Goal: Task Accomplishment & Management: Complete application form

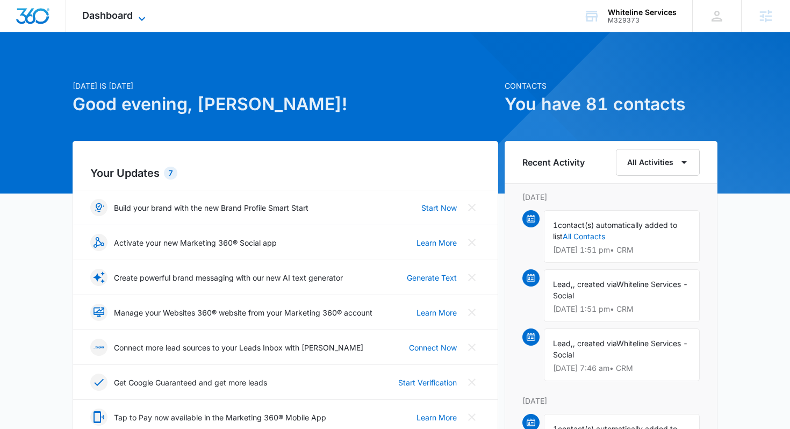
click at [144, 21] on icon at bounding box center [141, 18] width 13 height 13
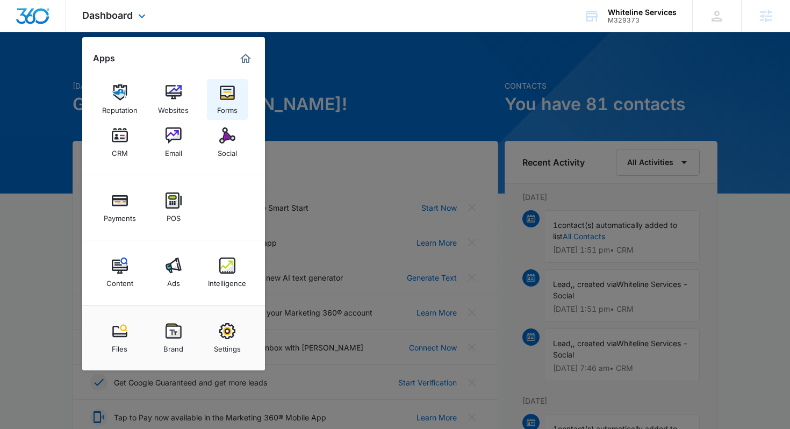
click at [220, 92] on img at bounding box center [227, 92] width 16 height 16
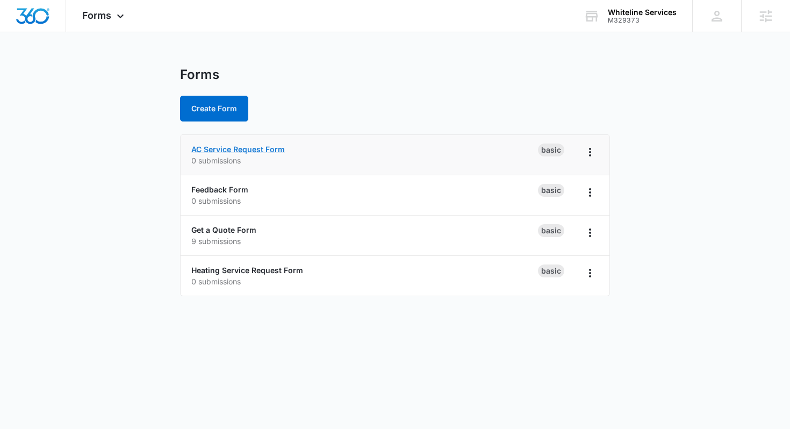
click at [259, 148] on link "AC Service Request Form" at bounding box center [237, 148] width 93 height 9
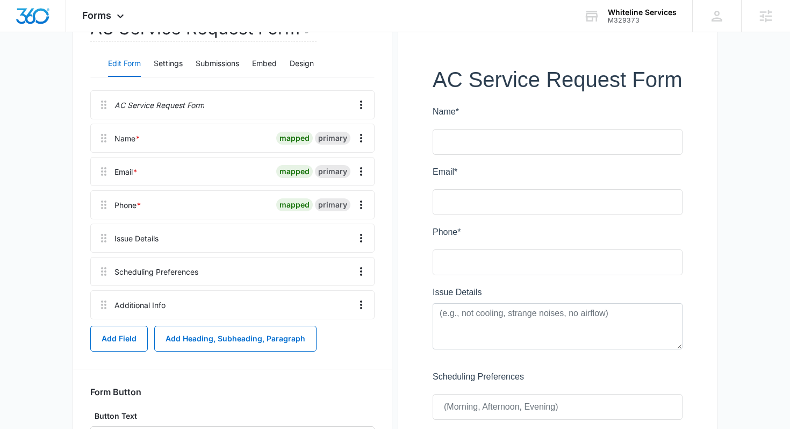
scroll to position [138, 0]
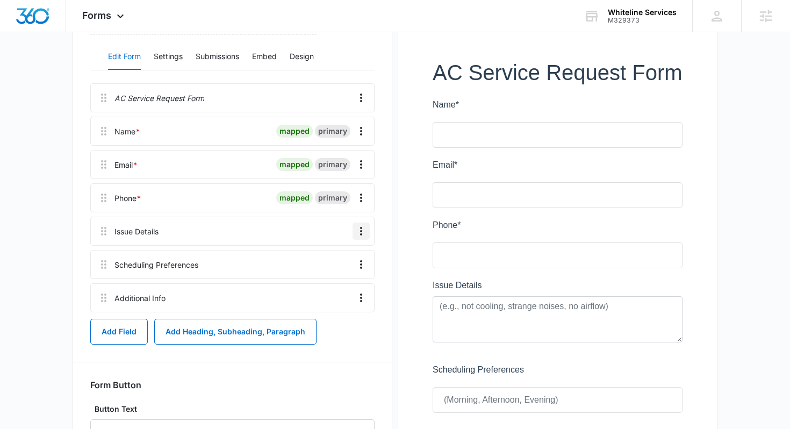
click at [359, 232] on icon "Overflow Menu" at bounding box center [361, 231] width 13 height 13
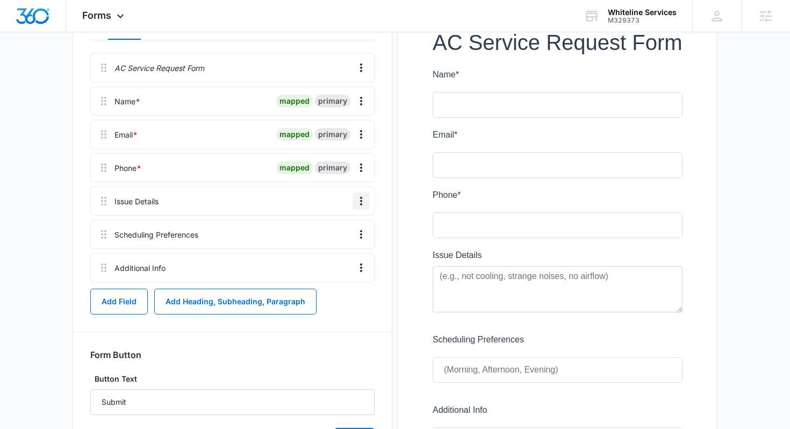
scroll to position [164, 0]
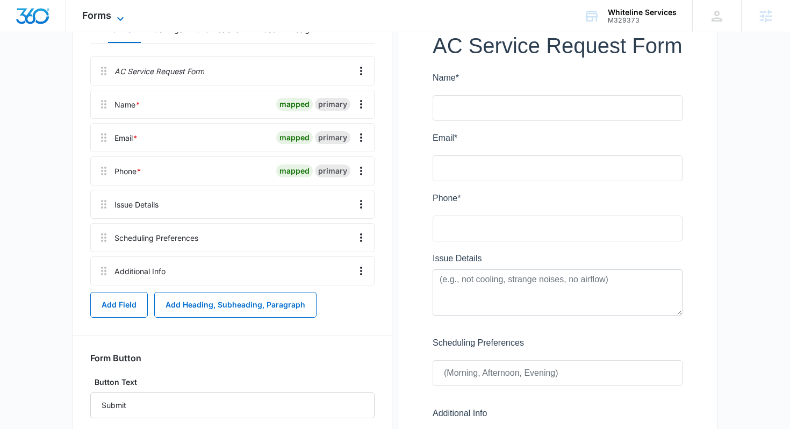
click at [118, 18] on icon at bounding box center [120, 19] width 6 height 4
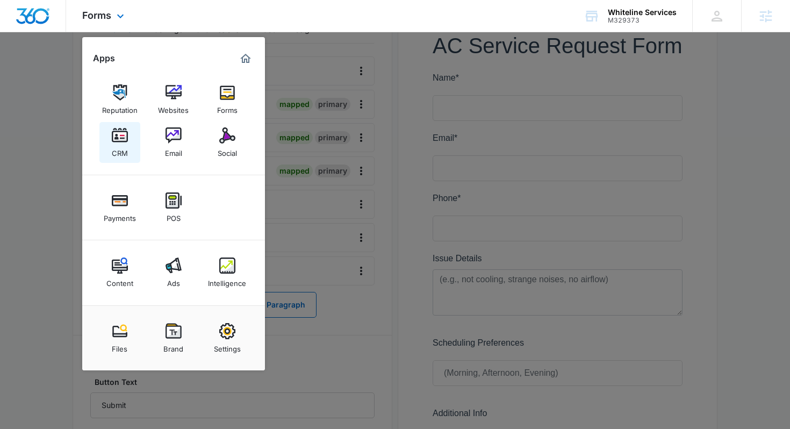
click at [118, 133] on img at bounding box center [120, 135] width 16 height 16
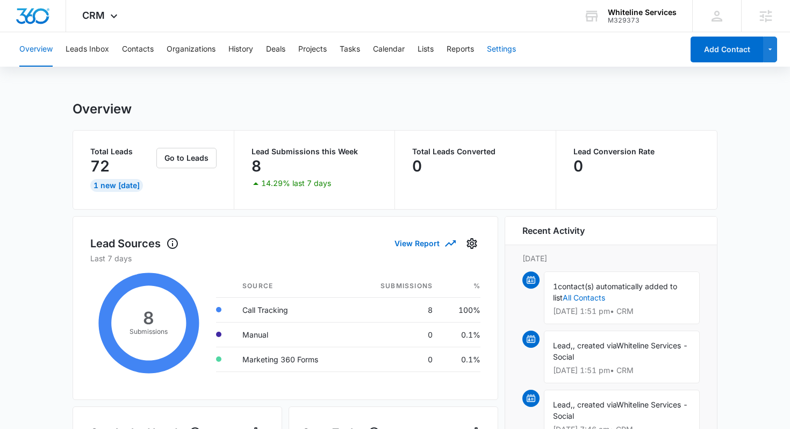
click at [493, 52] on button "Settings" at bounding box center [501, 49] width 29 height 34
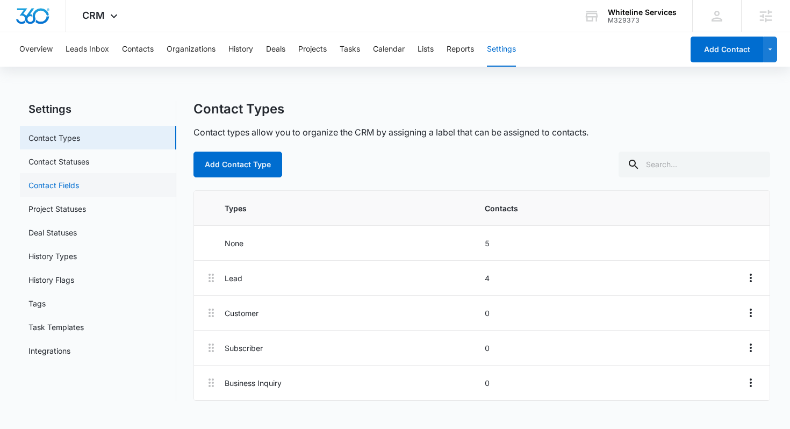
click at [79, 182] on link "Contact Fields" at bounding box center [53, 184] width 50 height 11
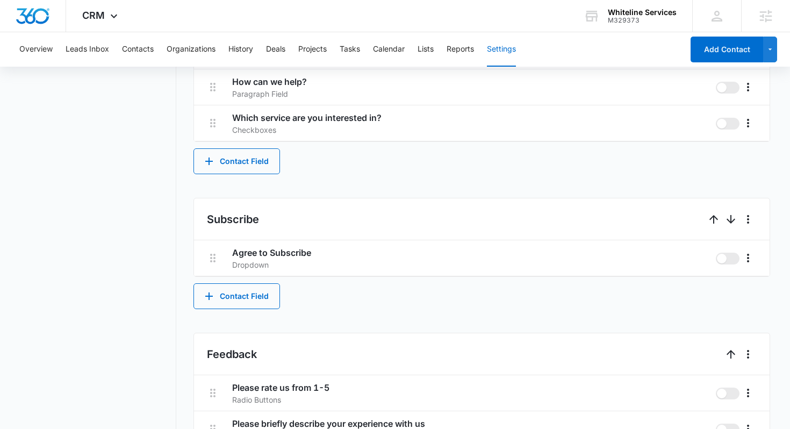
scroll to position [692, 0]
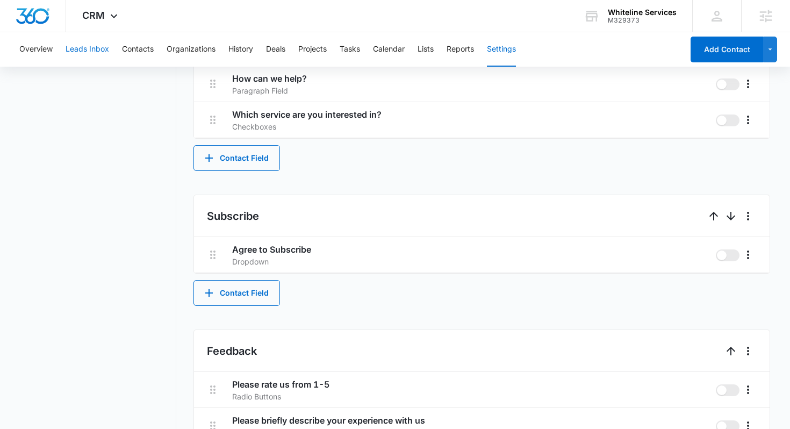
click at [101, 43] on button "Leads Inbox" at bounding box center [88, 49] width 44 height 34
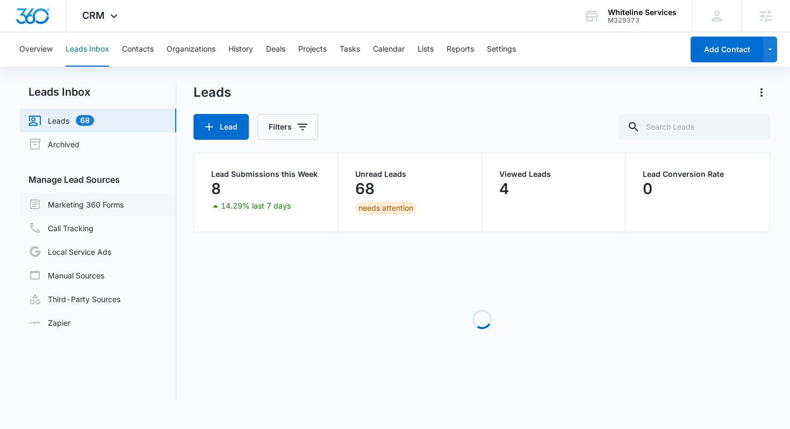
click at [84, 202] on link "Marketing 360 Forms" at bounding box center [75, 204] width 95 height 13
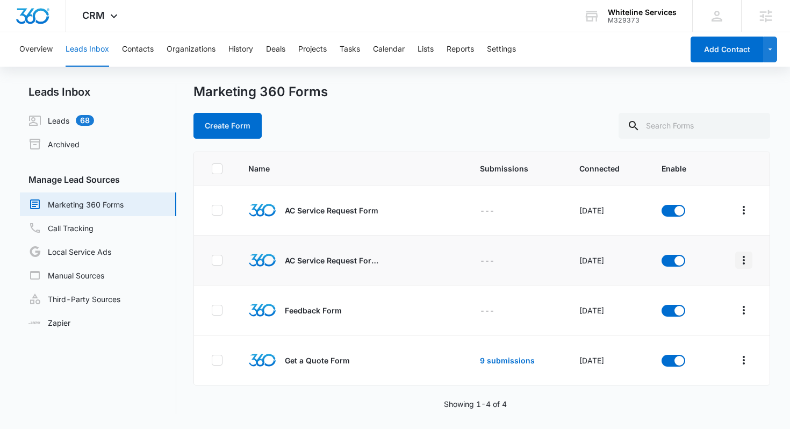
click at [741, 258] on icon "Overflow Menu" at bounding box center [743, 260] width 13 height 13
click at [683, 322] on div "Field Mapping" at bounding box center [696, 323] width 61 height 8
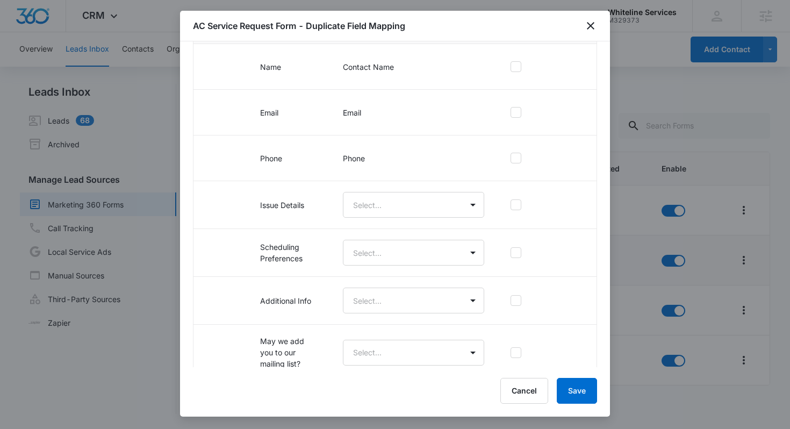
scroll to position [148, 0]
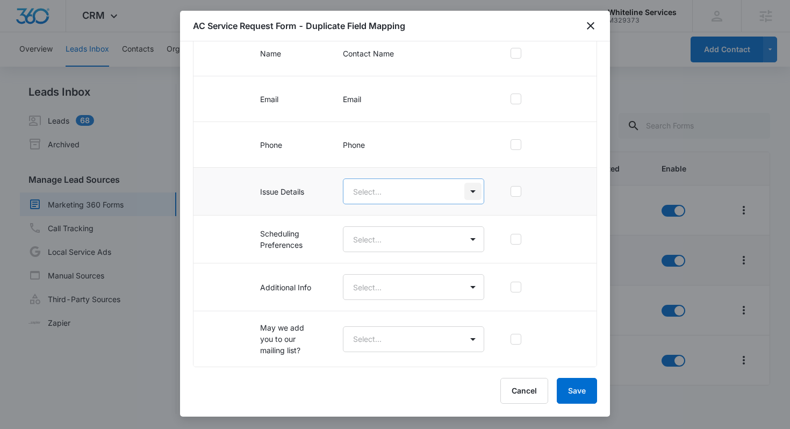
click at [469, 193] on body "CRM Apps Reputation Websites Forms CRM Email Social Payments POS Content Ads In…" at bounding box center [395, 214] width 790 height 429
click at [418, 227] on p "How can we help?" at bounding box center [388, 228] width 64 height 11
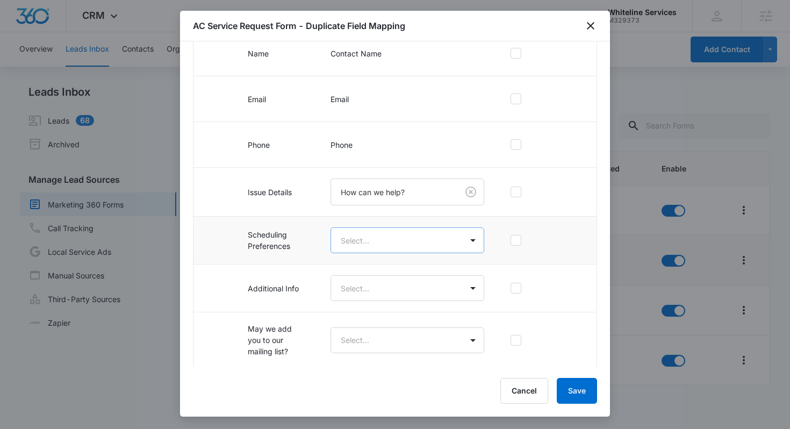
click at [455, 237] on body "CRM Apps Reputation Websites Forms CRM Email Social Payments POS Content Ads In…" at bounding box center [395, 214] width 790 height 429
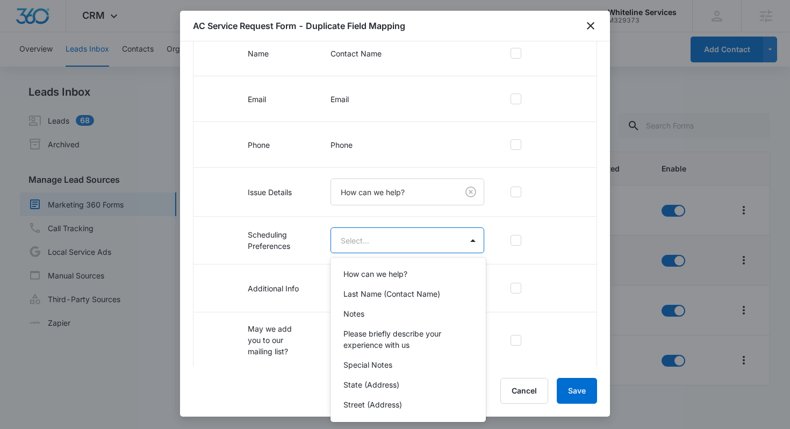
scroll to position [87, 0]
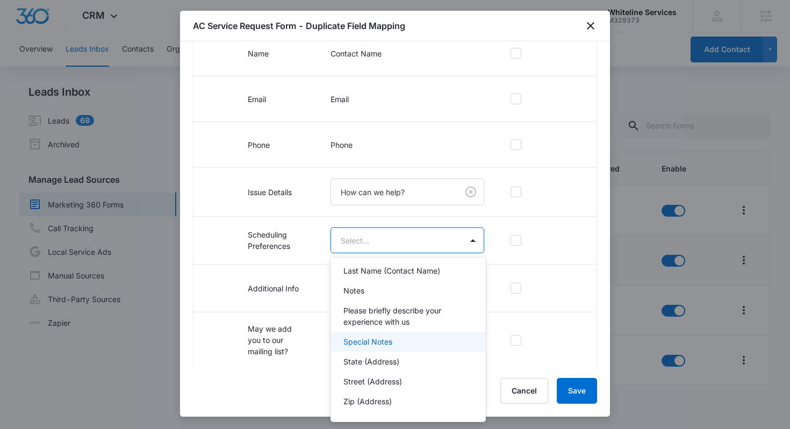
click at [385, 341] on p "Special Notes" at bounding box center [367, 341] width 49 height 11
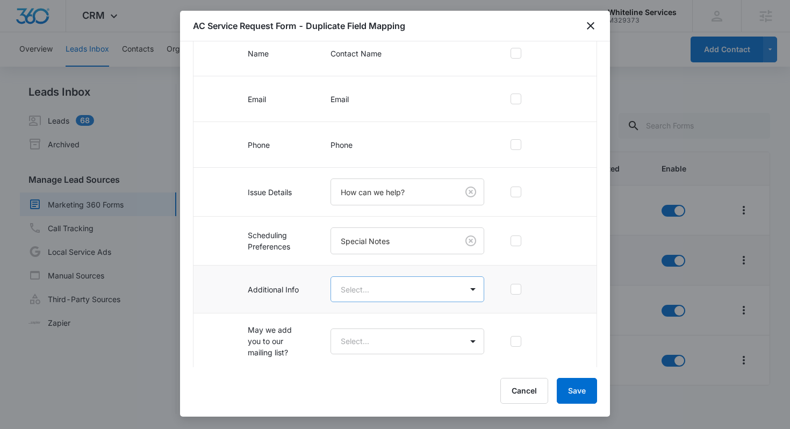
click at [452, 295] on body "CRM Apps Reputation Websites Forms CRM Email Social Payments POS Content Ads In…" at bounding box center [395, 214] width 790 height 429
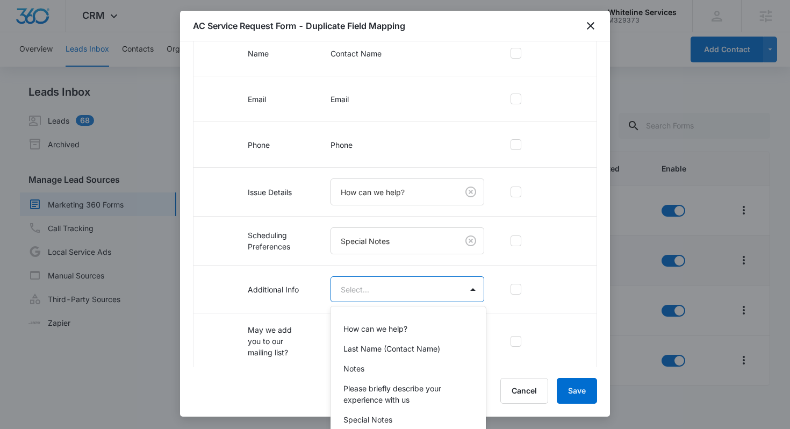
scroll to position [61, 0]
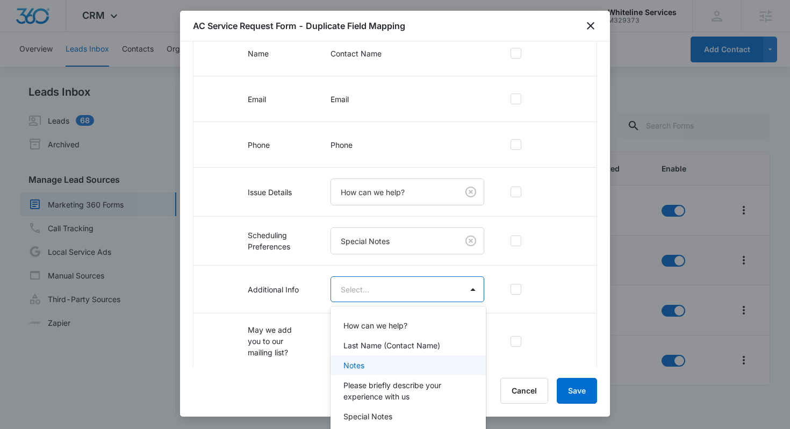
click at [383, 356] on div "Notes" at bounding box center [407, 365] width 155 height 20
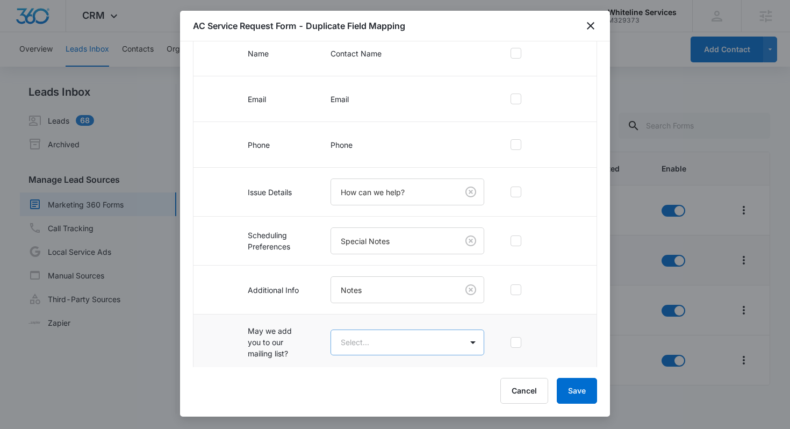
click at [465, 344] on body "CRM Apps Reputation Websites Forms CRM Email Social Payments POS Content Ads In…" at bounding box center [395, 214] width 790 height 429
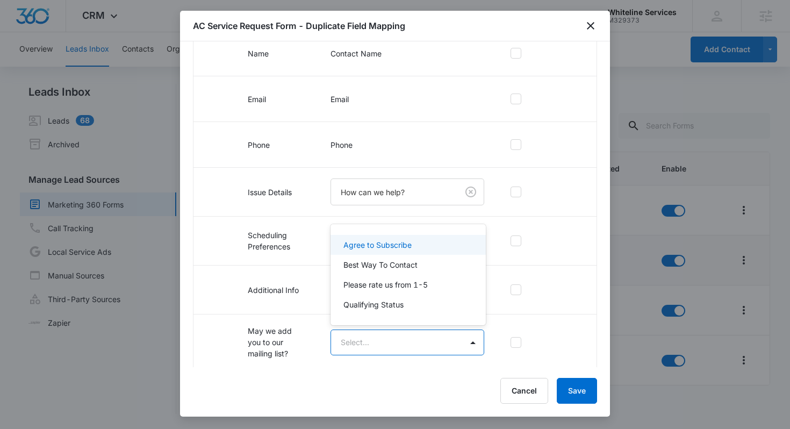
click at [408, 253] on div "Agree to Subscribe" at bounding box center [407, 245] width 155 height 20
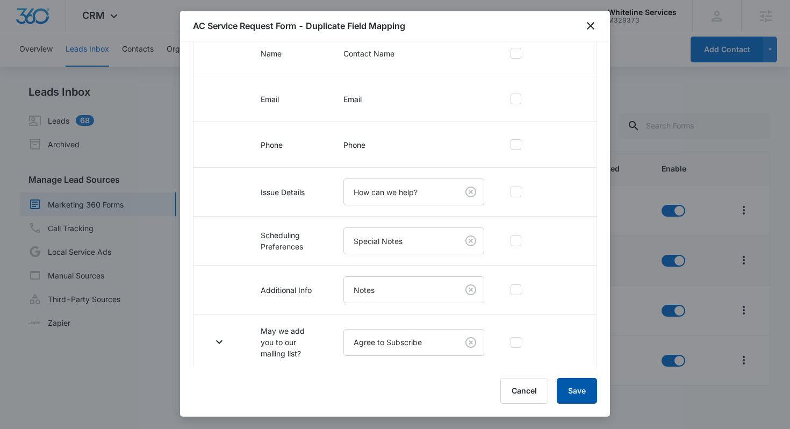
click at [570, 387] on button "Save" at bounding box center [576, 391] width 40 height 26
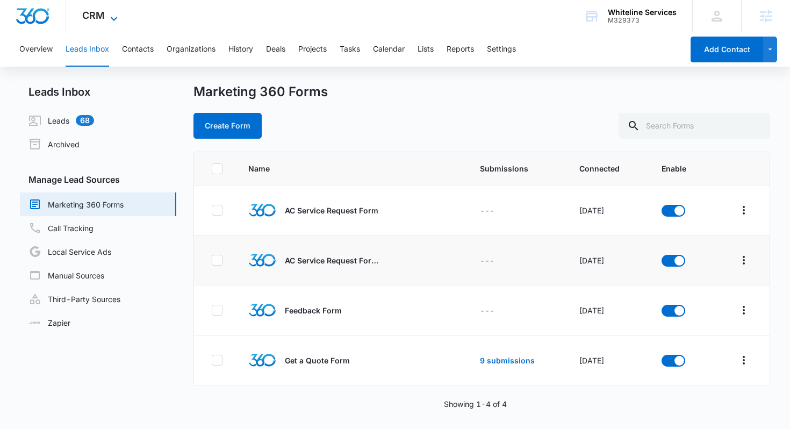
click at [110, 15] on icon at bounding box center [113, 18] width 13 height 13
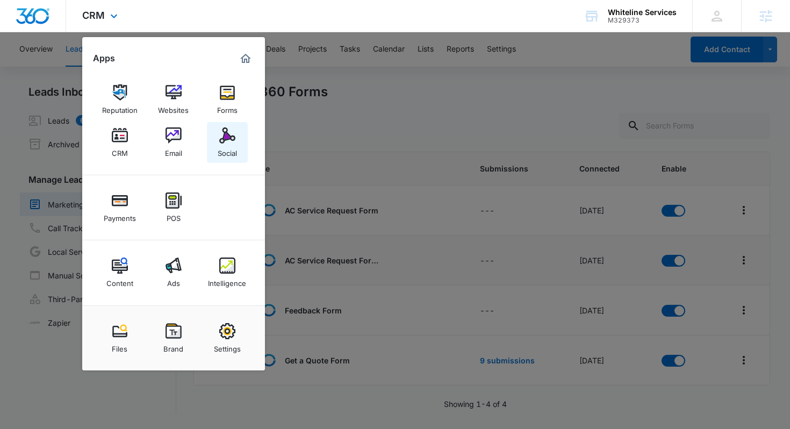
click at [220, 133] on img at bounding box center [227, 135] width 16 height 16
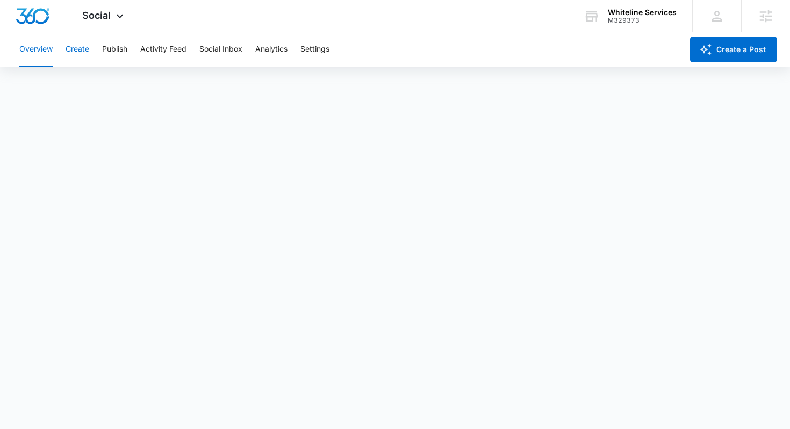
click at [88, 47] on button "Create" at bounding box center [78, 49] width 24 height 34
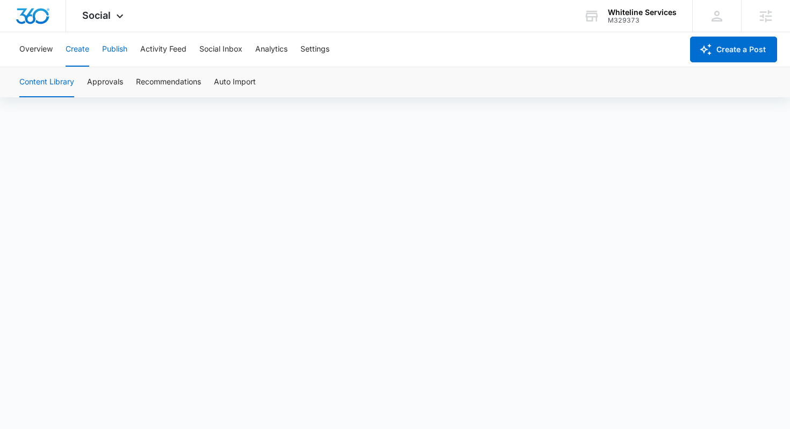
click at [109, 57] on button "Publish" at bounding box center [114, 49] width 25 height 34
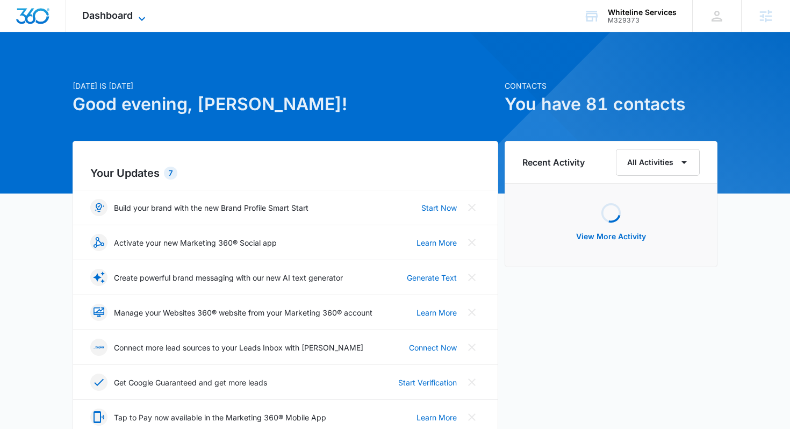
click at [140, 19] on icon at bounding box center [141, 18] width 13 height 13
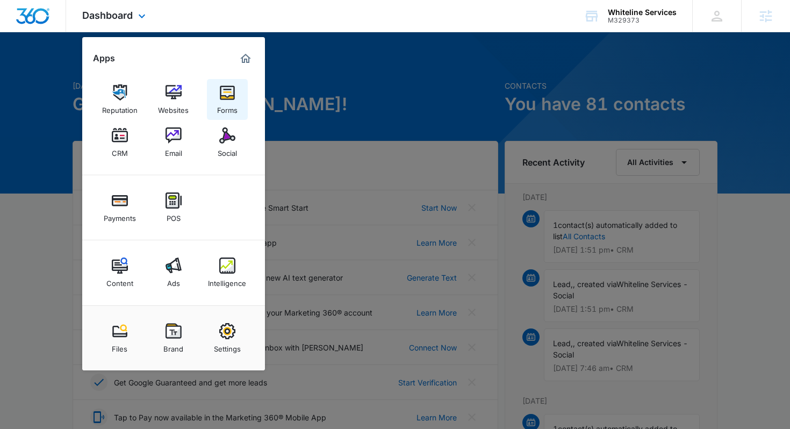
click at [222, 89] on img at bounding box center [227, 92] width 16 height 16
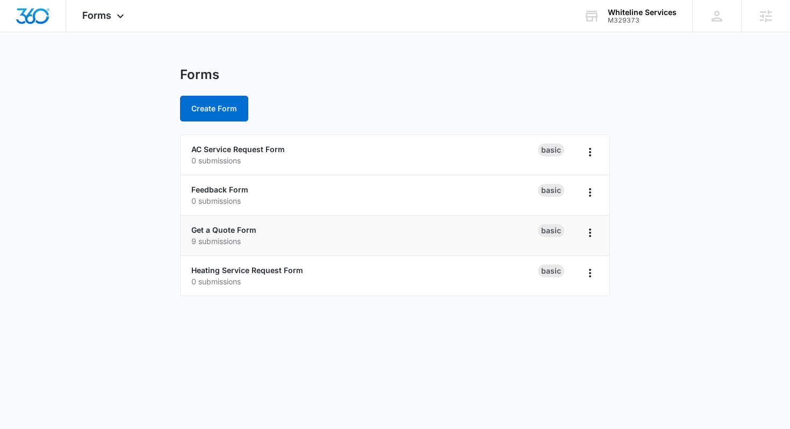
click at [207, 225] on div "Get a Quote Form 9 submissions" at bounding box center [364, 235] width 346 height 23
click at [218, 227] on link "Get a Quote Form" at bounding box center [223, 229] width 65 height 9
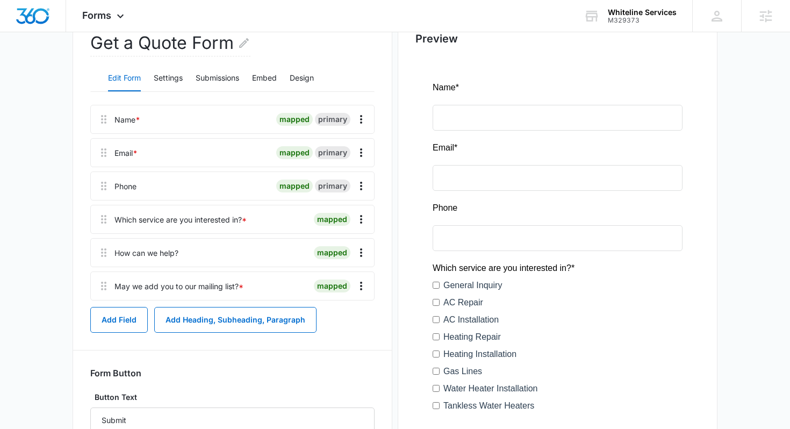
scroll to position [118, 0]
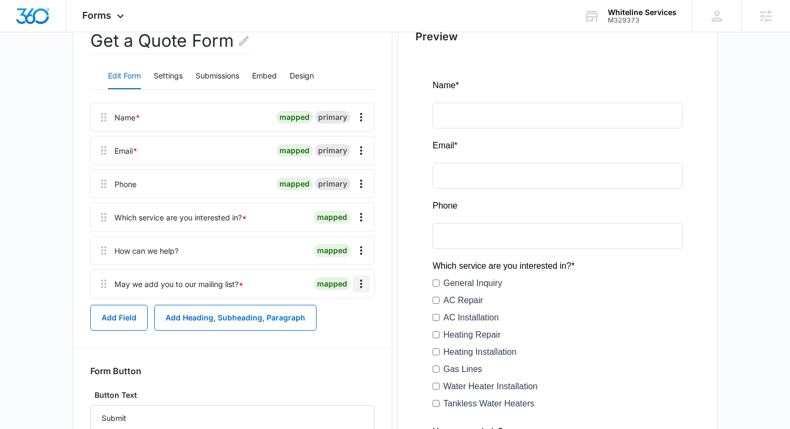
click at [359, 285] on icon "Overflow Menu" at bounding box center [361, 283] width 13 height 13
click at [114, 16] on icon at bounding box center [120, 18] width 13 height 13
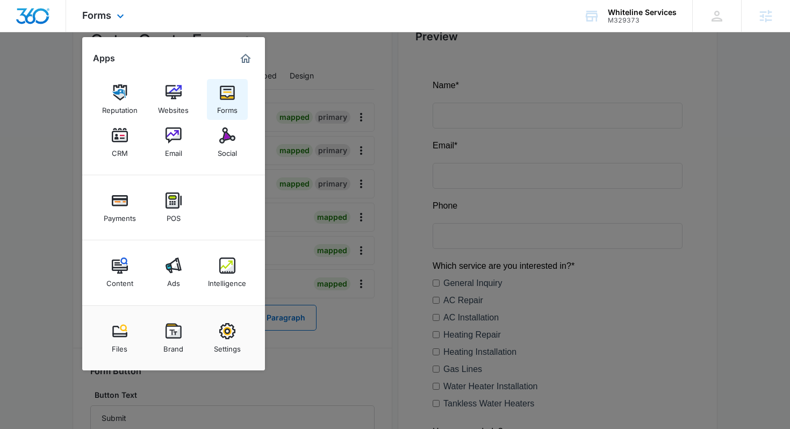
click at [223, 90] on img at bounding box center [227, 92] width 16 height 16
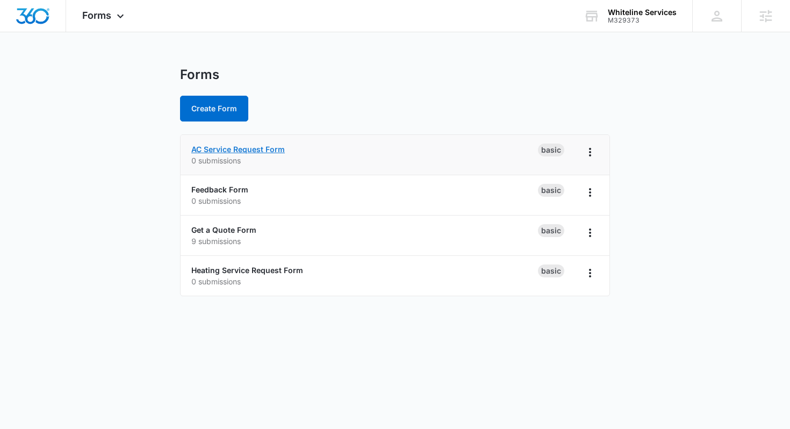
click at [235, 144] on link "AC Service Request Form" at bounding box center [237, 148] width 93 height 9
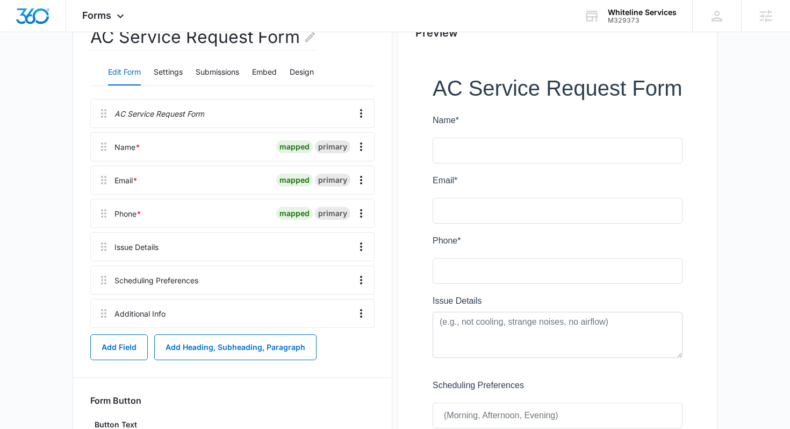
scroll to position [125, 0]
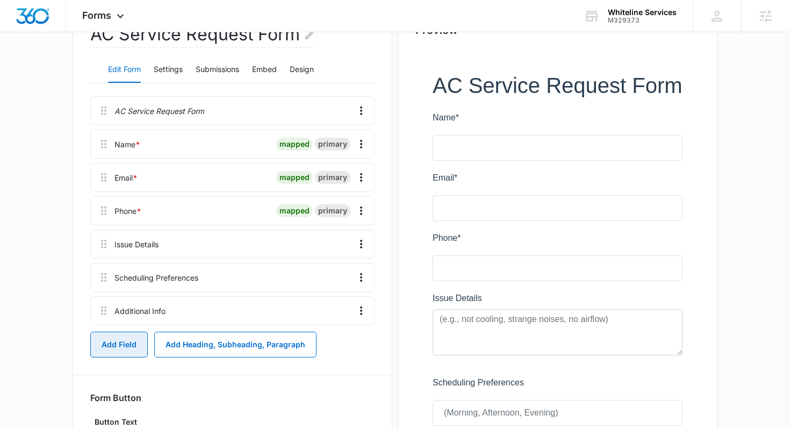
click at [118, 336] on button "Add Field" at bounding box center [118, 344] width 57 height 26
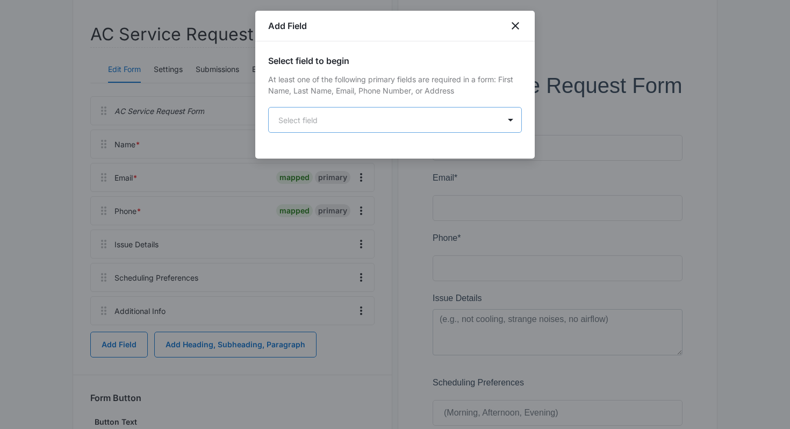
click at [363, 118] on body "Forms Apps Reputation Websites Forms CRM Email Social Payments POS Content Ads …" at bounding box center [395, 242] width 790 height 735
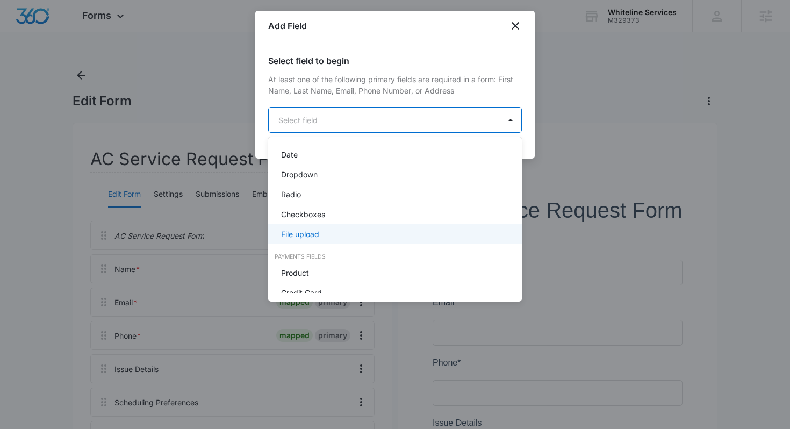
scroll to position [235, 0]
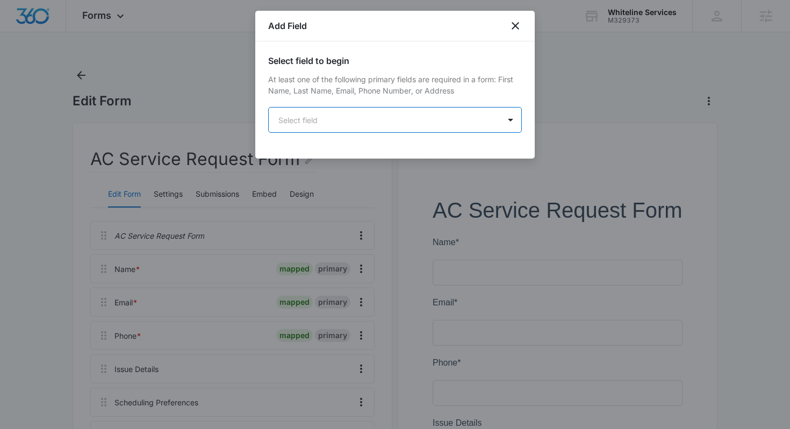
click at [363, 122] on body "Forms Apps Reputation Websites Forms CRM Email Social Payments POS Content Ads …" at bounding box center [395, 367] width 790 height 735
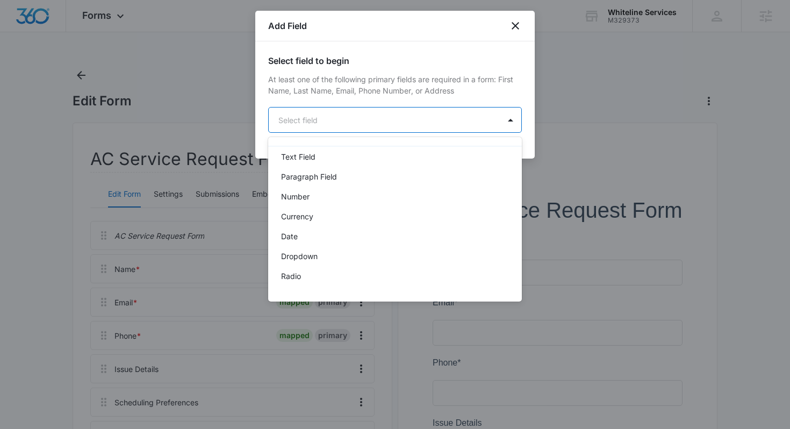
scroll to position [158, 0]
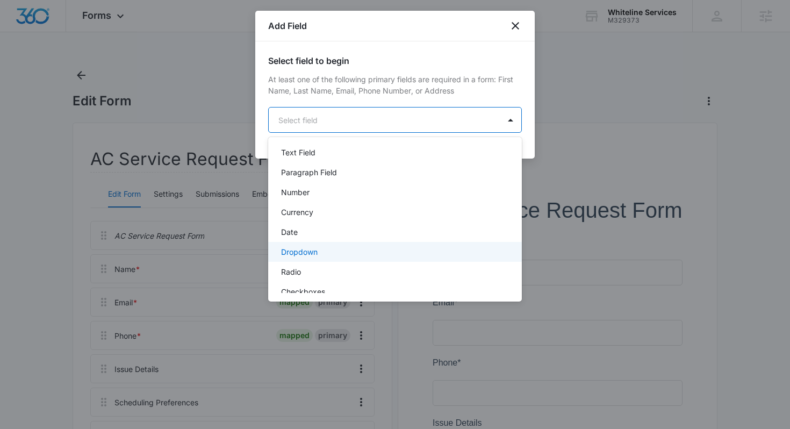
click at [314, 251] on p "Dropdown" at bounding box center [299, 251] width 37 height 11
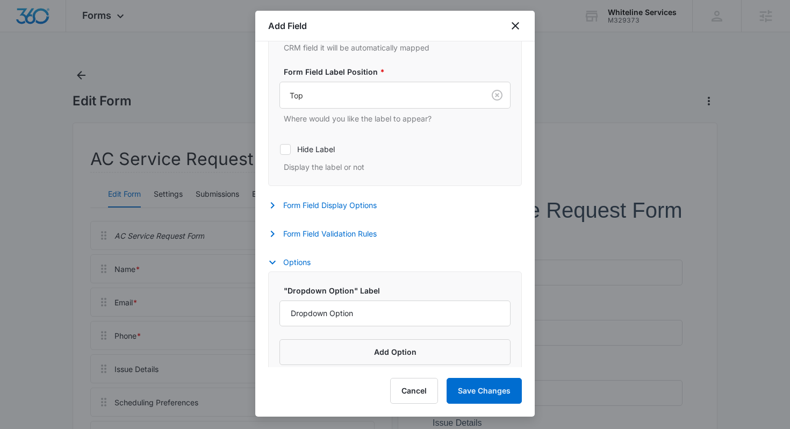
scroll to position [332, 0]
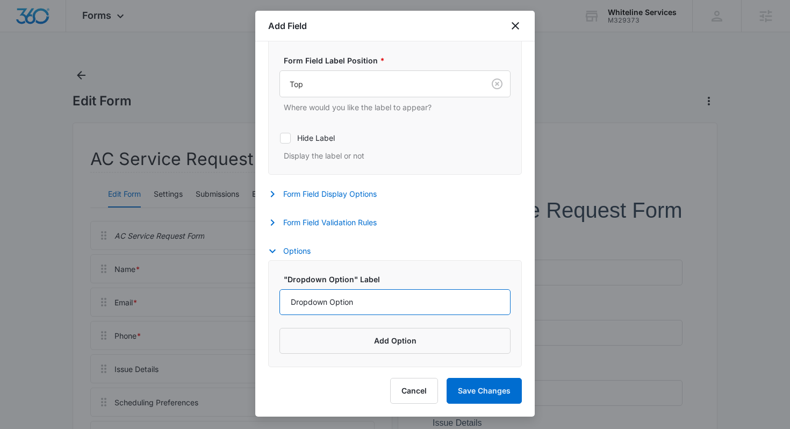
click at [373, 299] on input "Dropdown Option" at bounding box center [394, 302] width 231 height 26
paste input "May we add you to our mailing list?*"
type input "May we add you to our mailing list?"
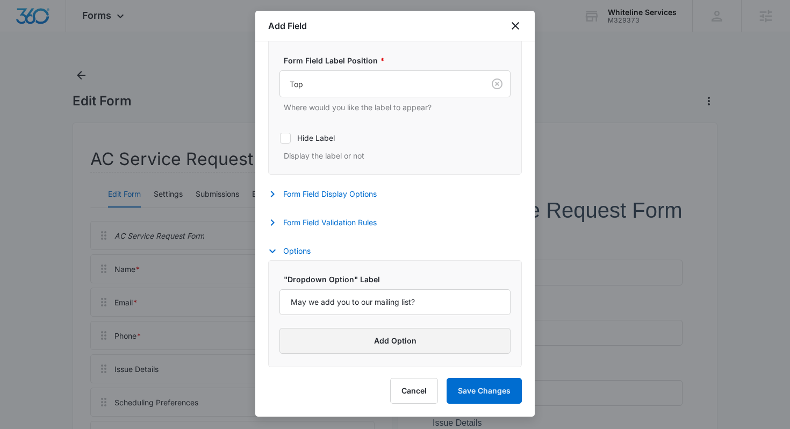
click at [425, 335] on button "Add Option" at bounding box center [394, 341] width 231 height 26
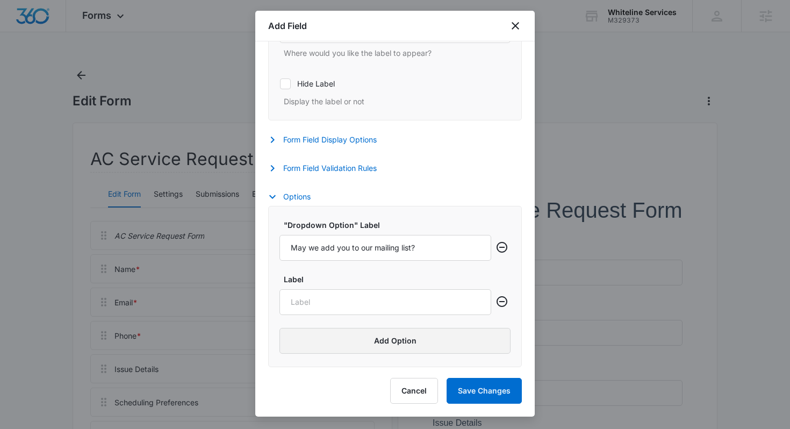
scroll to position [15, 0]
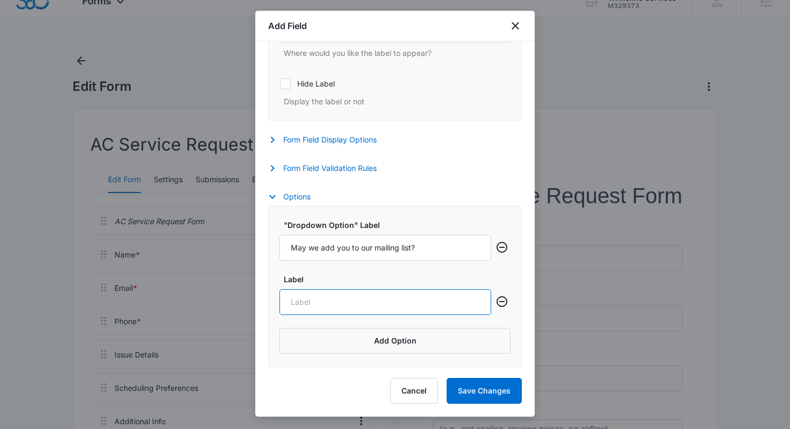
click at [343, 294] on input "Label" at bounding box center [385, 302] width 212 height 26
type input "Yes"
click at [386, 333] on button "Add Option" at bounding box center [394, 341] width 231 height 26
click at [355, 357] on input "Label" at bounding box center [385, 355] width 212 height 26
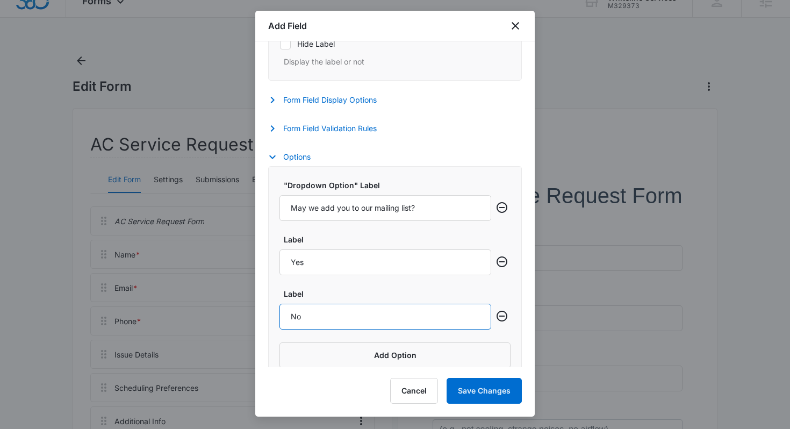
scroll to position [440, 0]
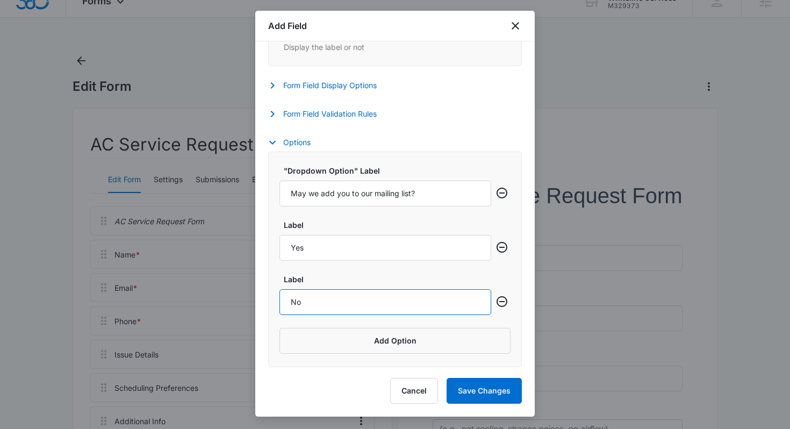
type input "No"
click at [476, 382] on button "Save Changes" at bounding box center [483, 391] width 75 height 26
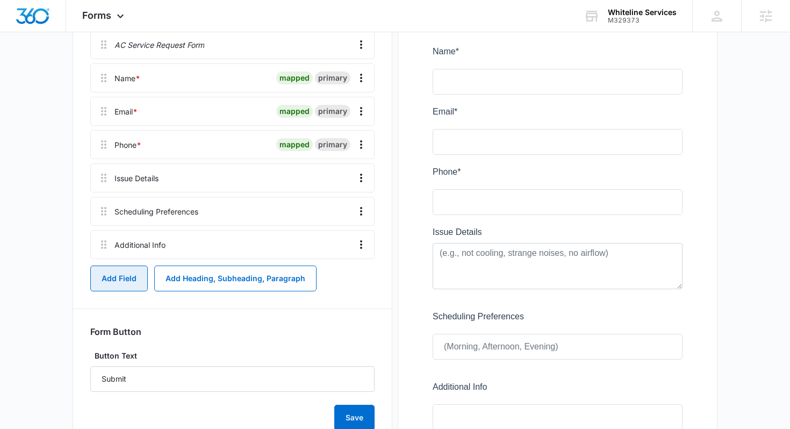
scroll to position [190, 0]
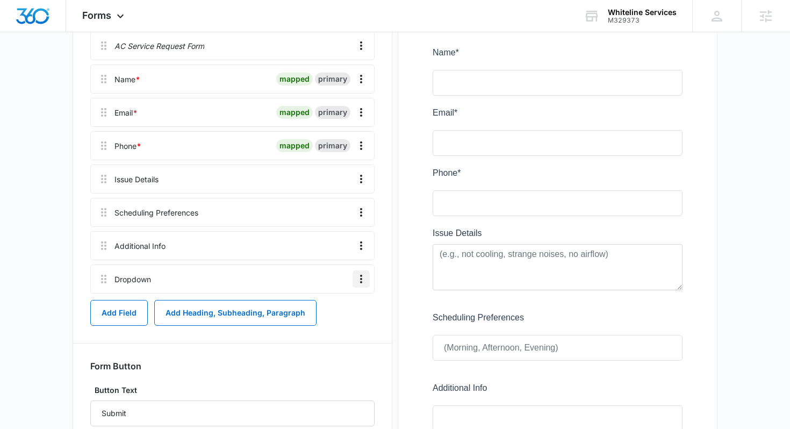
click at [363, 277] on icon "Overflow Menu" at bounding box center [361, 278] width 13 height 13
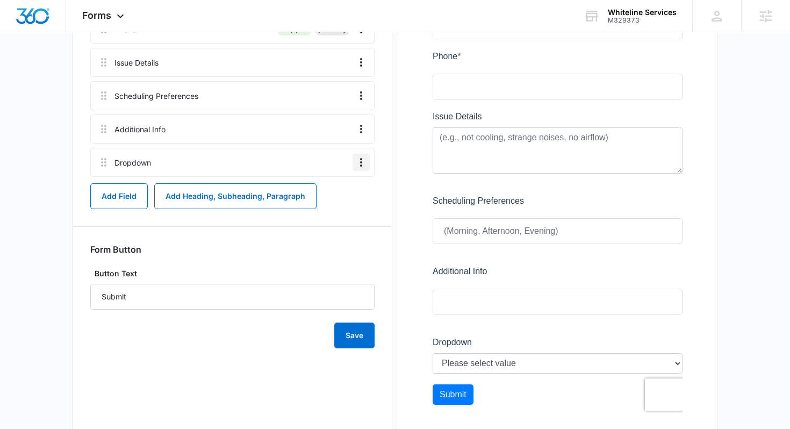
scroll to position [307, 0]
click at [363, 166] on icon "Overflow Menu" at bounding box center [361, 161] width 13 height 13
click at [343, 184] on button "Edit" at bounding box center [338, 191] width 61 height 16
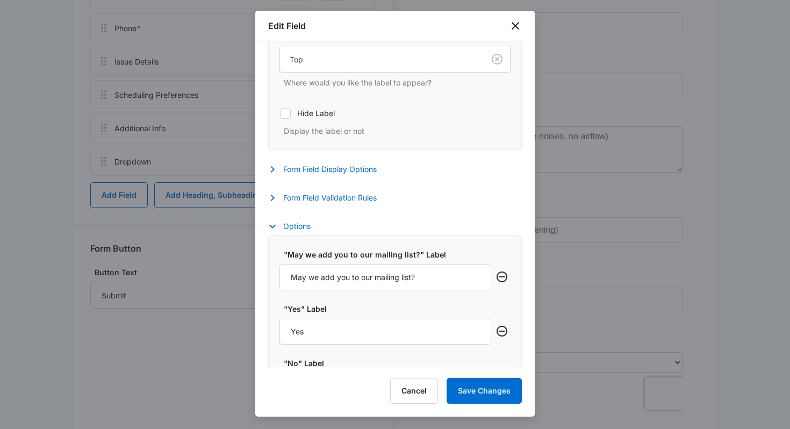
scroll to position [271, 0]
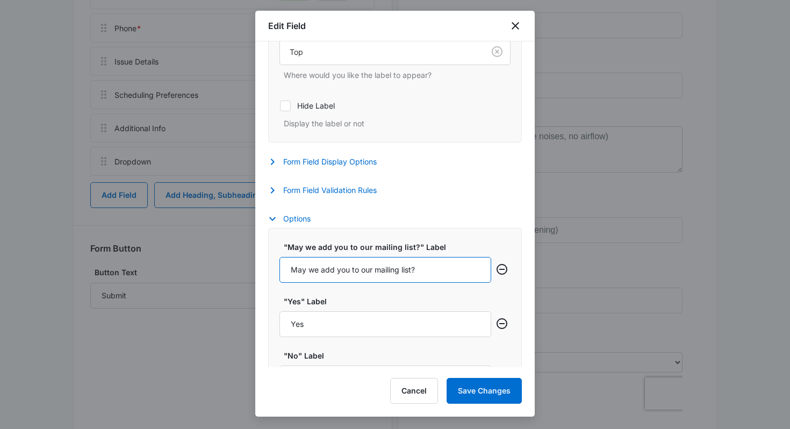
click at [358, 268] on input "May we add you to our mailing list?" at bounding box center [385, 270] width 212 height 26
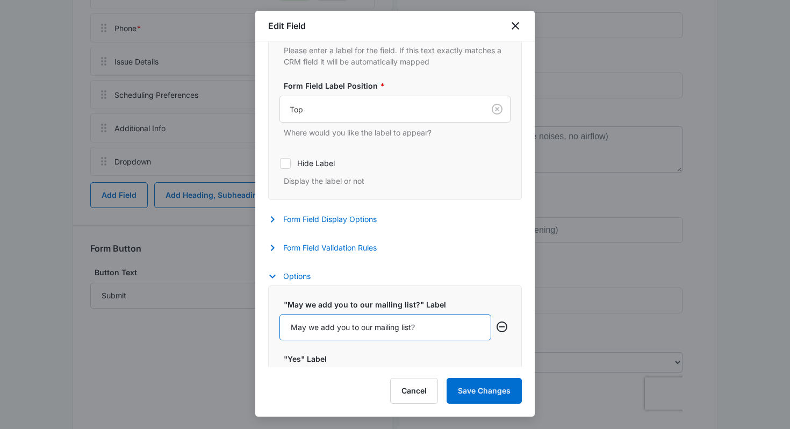
scroll to position [121, 0]
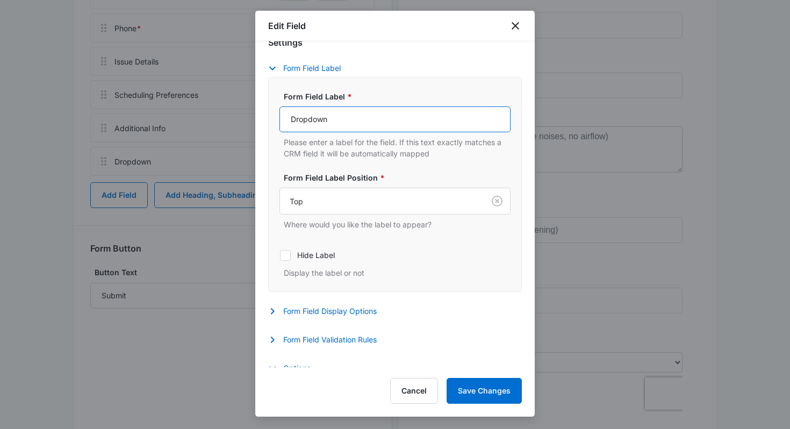
click at [335, 121] on input "Dropdown" at bounding box center [394, 119] width 231 height 26
paste input "May we add you to our mailing list?"
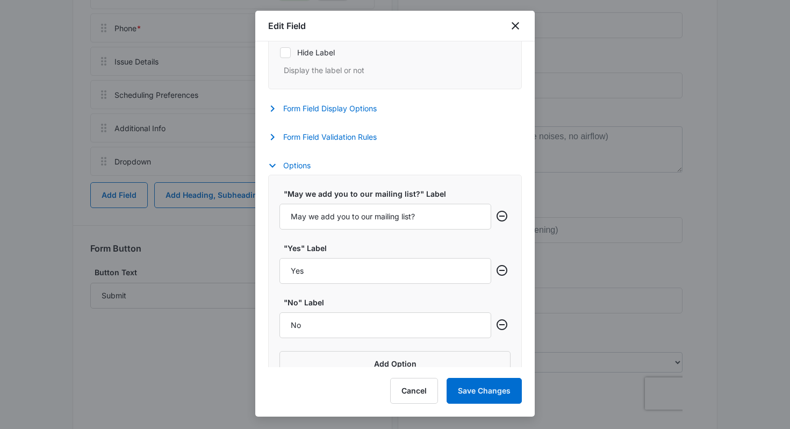
scroll to position [324, 0]
type input "May we add you to our mailing list?"
click at [501, 215] on icon "Remove row" at bounding box center [501, 215] width 13 height 13
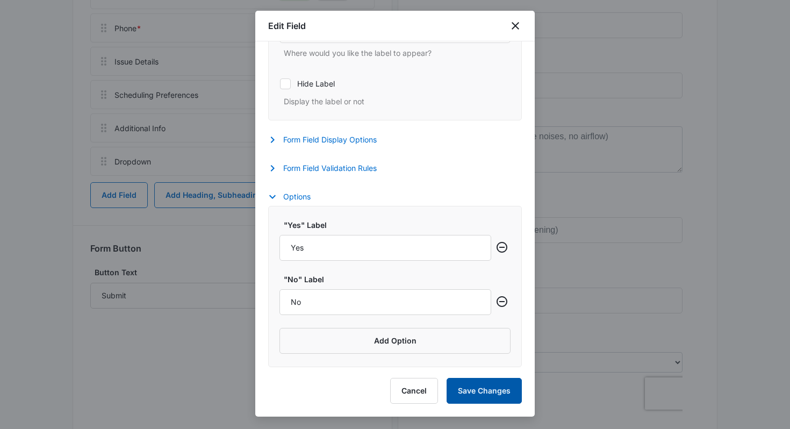
click at [489, 385] on button "Save Changes" at bounding box center [483, 391] width 75 height 26
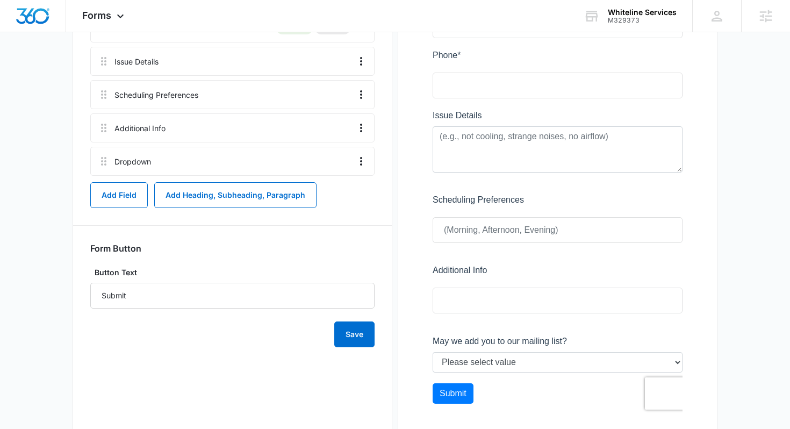
scroll to position [355, 0]
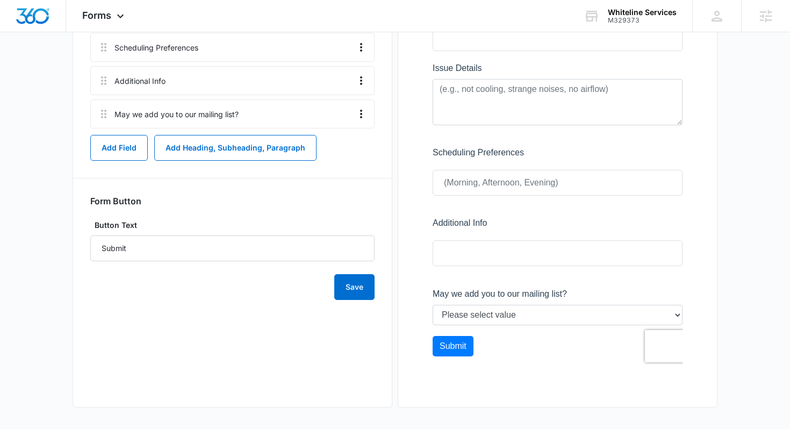
click at [633, 316] on div at bounding box center [557, 104] width 284 height 570
click at [669, 315] on div at bounding box center [557, 104] width 284 height 570
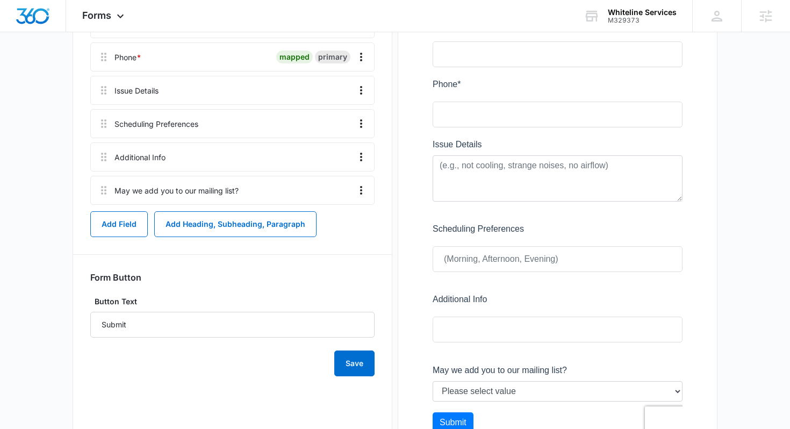
scroll to position [269, 0]
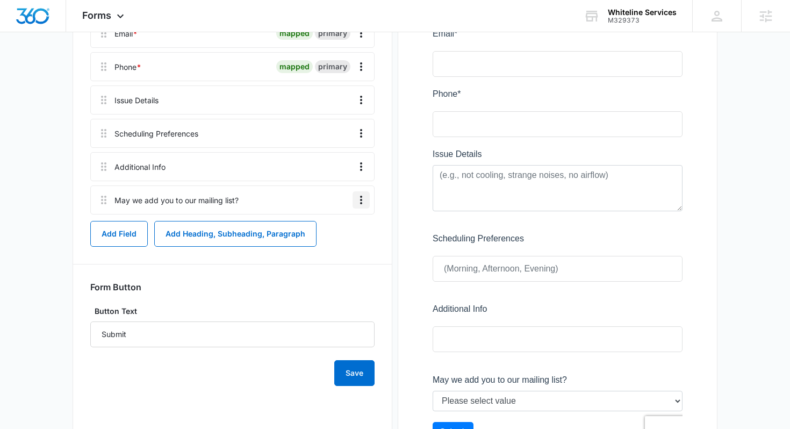
click at [363, 200] on icon "Overflow Menu" at bounding box center [361, 199] width 13 height 13
click at [64, 174] on main "Edit Form AC Service Request Form Edit Form Settings Submissions Embed Design A…" at bounding box center [395, 156] width 790 height 717
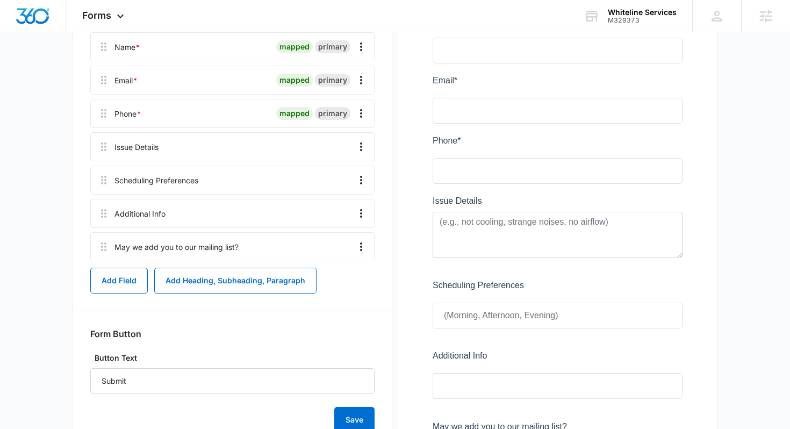
scroll to position [221, 0]
click at [359, 249] on icon "Overflow Menu" at bounding box center [361, 247] width 13 height 13
click at [344, 272] on button "Edit" at bounding box center [338, 277] width 61 height 16
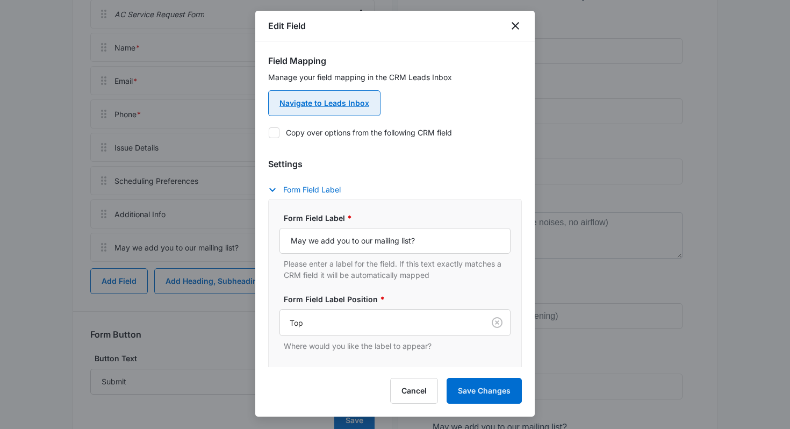
click at [341, 107] on link "Navigate to Leads Inbox" at bounding box center [324, 103] width 112 height 26
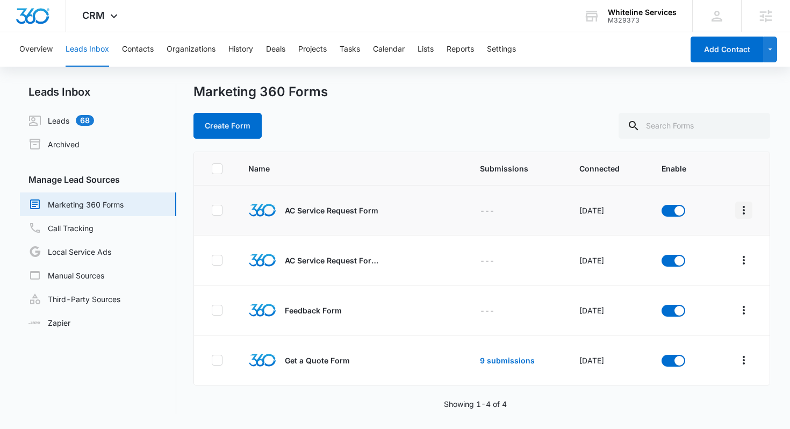
click at [739, 209] on icon "Overflow Menu" at bounding box center [743, 210] width 13 height 13
click at [687, 271] on div "Field Mapping" at bounding box center [696, 273] width 61 height 8
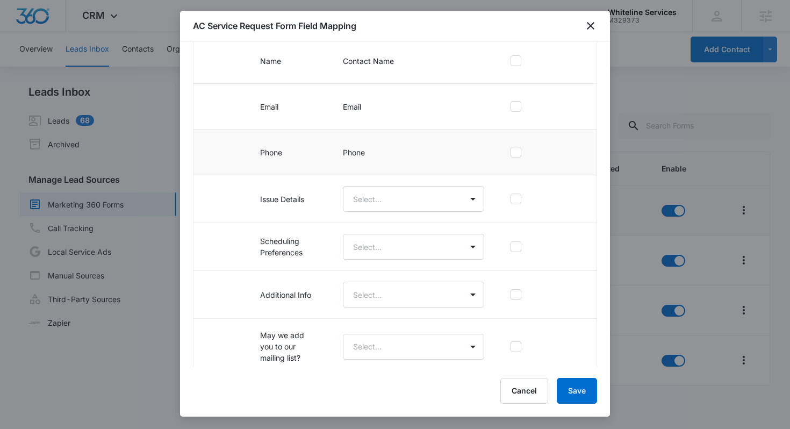
scroll to position [141, 0]
click at [479, 197] on body "CRM Apps Reputation Websites Forms CRM Email Social Payments POS Content Ads In…" at bounding box center [395, 214] width 790 height 429
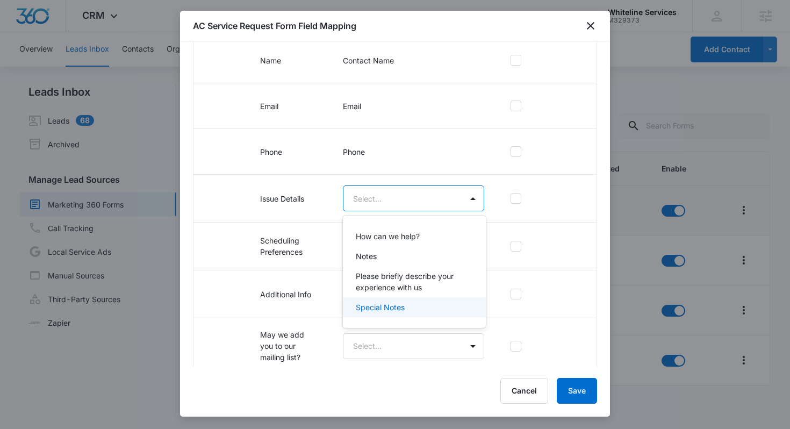
click at [396, 300] on div "Special Notes" at bounding box center [414, 307] width 142 height 20
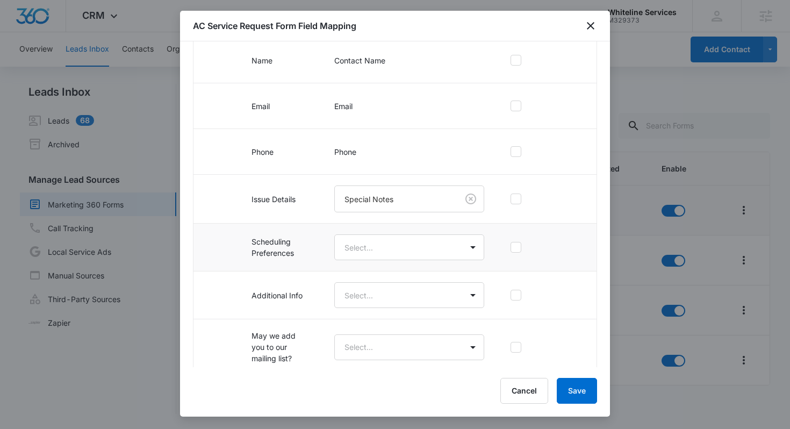
scroll to position [149, 0]
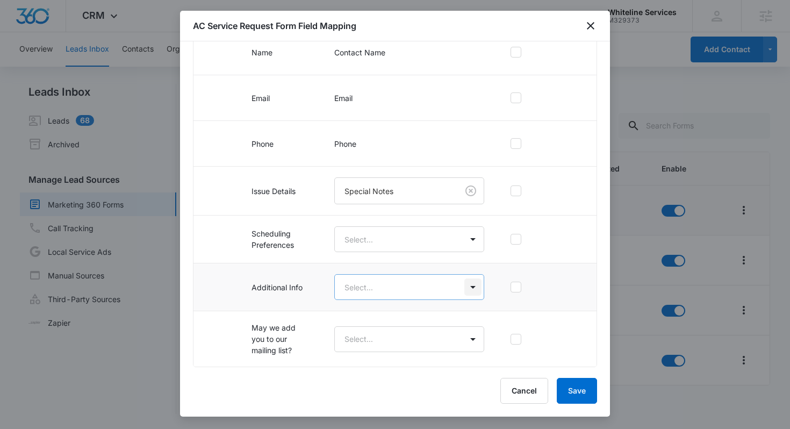
click at [470, 286] on body "CRM Apps Reputation Websites Forms CRM Email Social Payments POS Content Ads In…" at bounding box center [395, 214] width 790 height 429
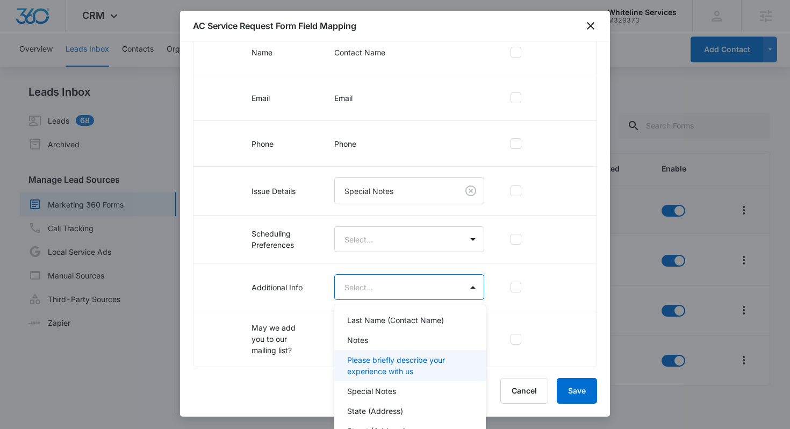
scroll to position [85, 0]
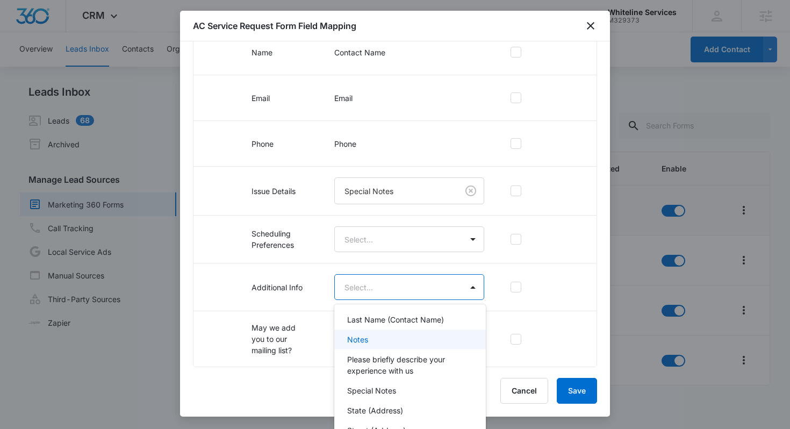
click at [366, 336] on p "Notes" at bounding box center [357, 339] width 21 height 11
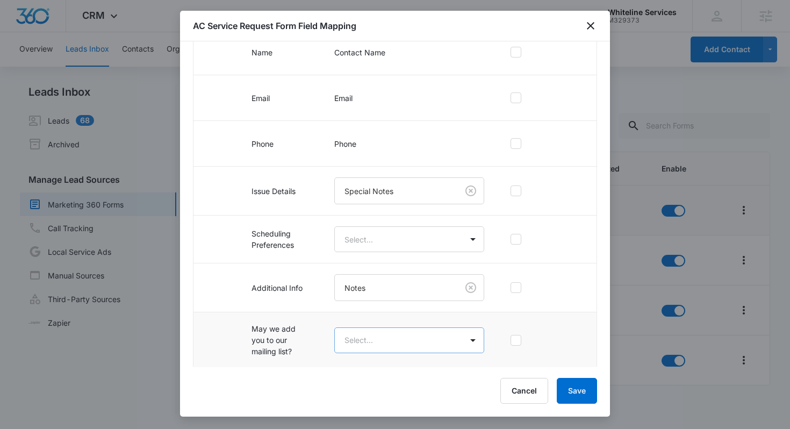
click at [461, 342] on body "CRM Apps Reputation Websites Forms CRM Email Social Payments POS Content Ads In…" at bounding box center [395, 214] width 790 height 429
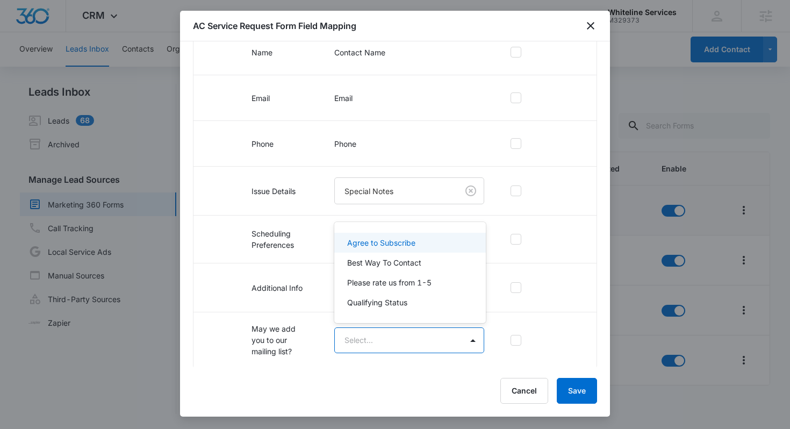
click at [395, 244] on p "Agree to Subscribe" at bounding box center [381, 242] width 68 height 11
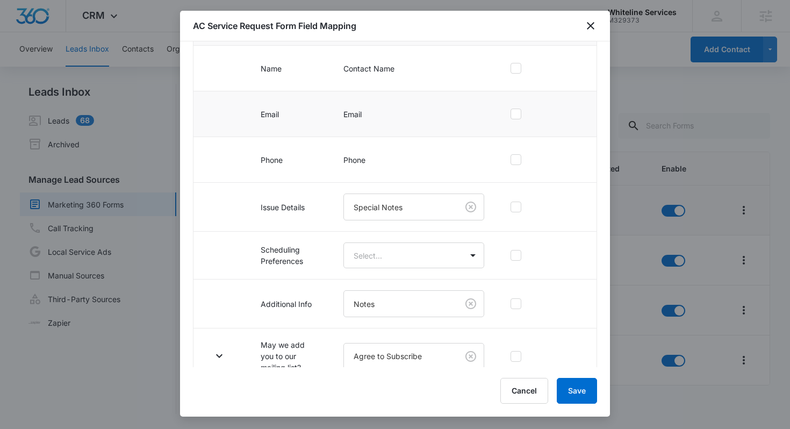
scroll to position [150, 0]
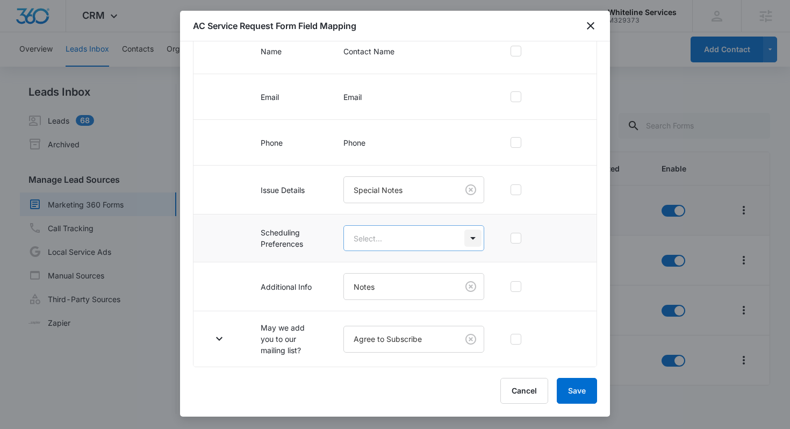
click at [476, 245] on body "CRM Apps Reputation Websites Forms CRM Email Social Payments POS Content Ads In…" at bounding box center [395, 214] width 790 height 429
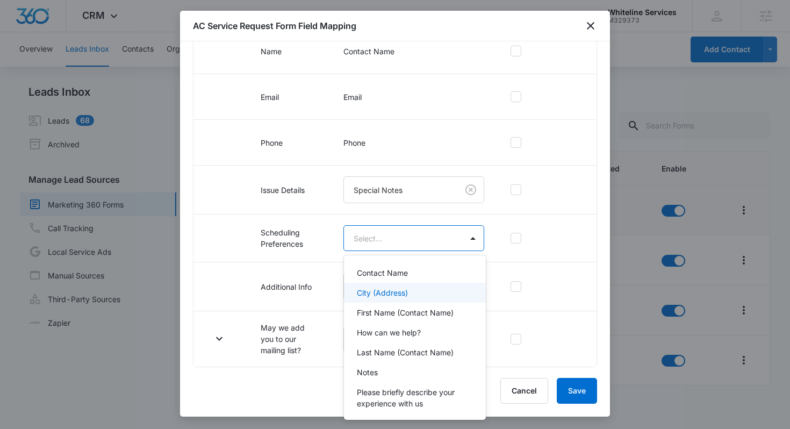
scroll to position [6, 0]
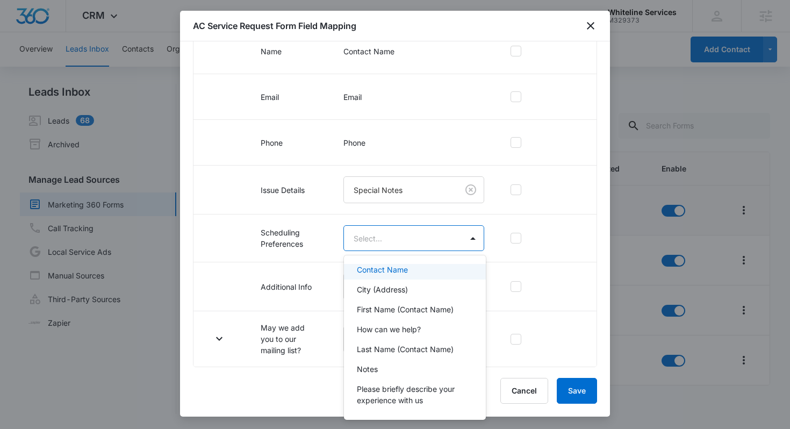
click at [471, 194] on div at bounding box center [395, 214] width 790 height 429
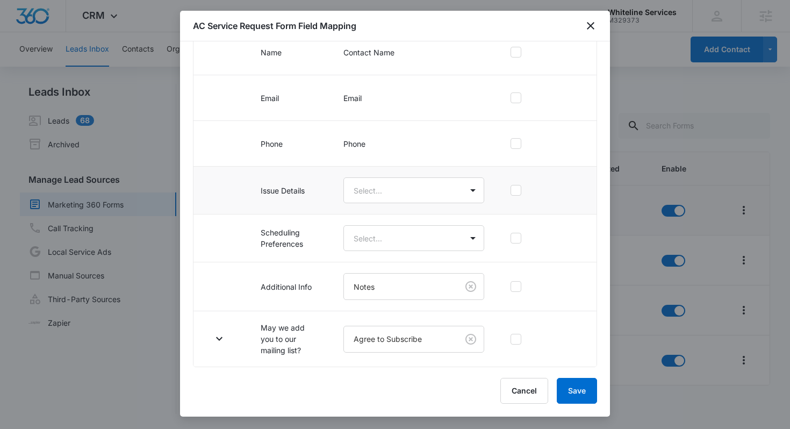
scroll to position [149, 0]
click at [472, 190] on body "CRM Apps Reputation Websites Forms CRM Email Social Payments POS Content Ads In…" at bounding box center [395, 214] width 790 height 429
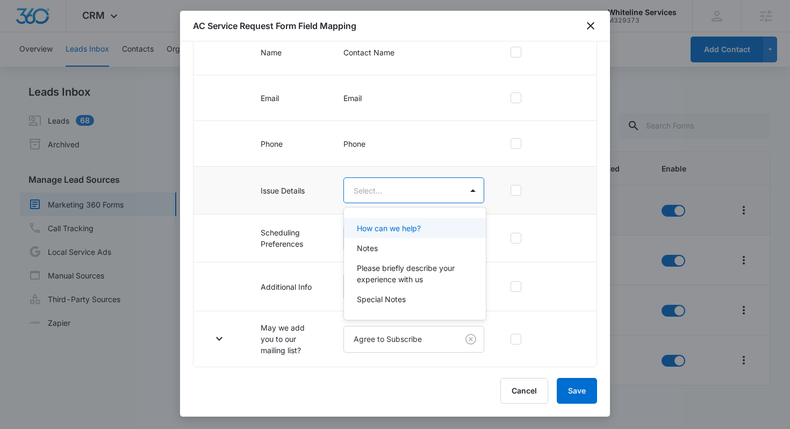
click at [419, 227] on p "How can we help?" at bounding box center [389, 227] width 64 height 11
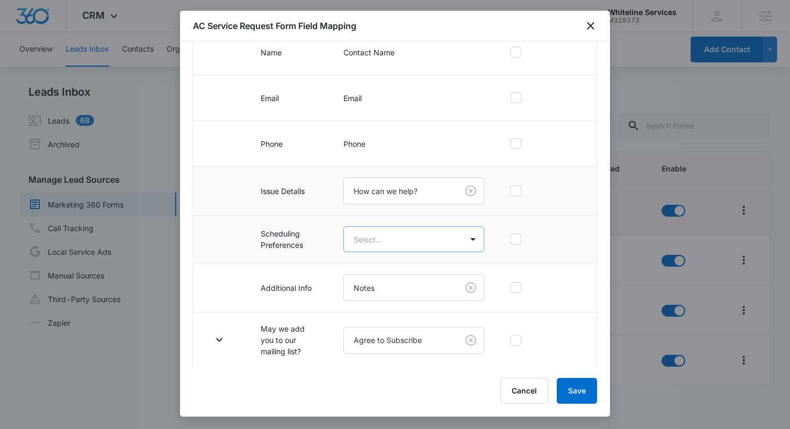
click at [463, 239] on body "CRM Apps Reputation Websites Forms CRM Email Social Payments POS Content Ads In…" at bounding box center [395, 214] width 790 height 429
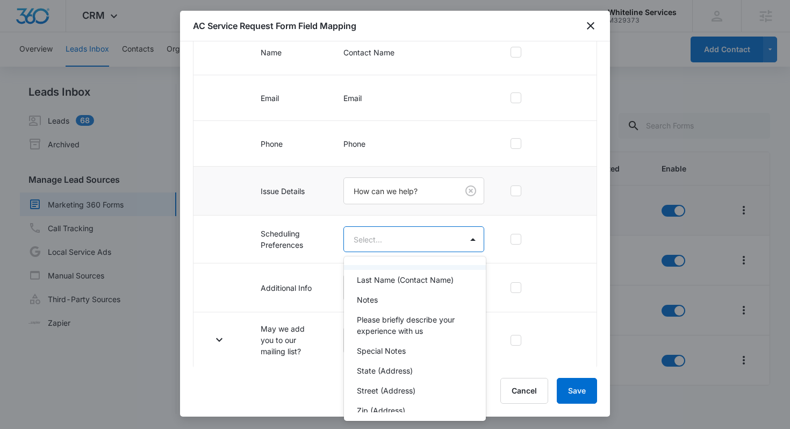
scroll to position [87, 0]
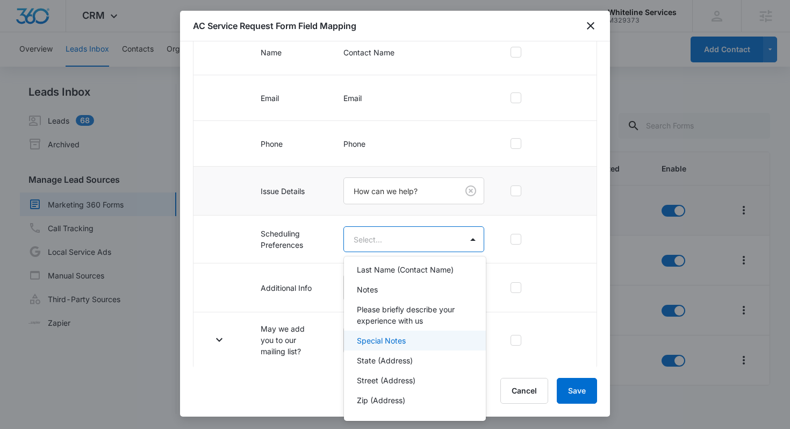
click at [391, 346] on div "Special Notes" at bounding box center [415, 340] width 142 height 20
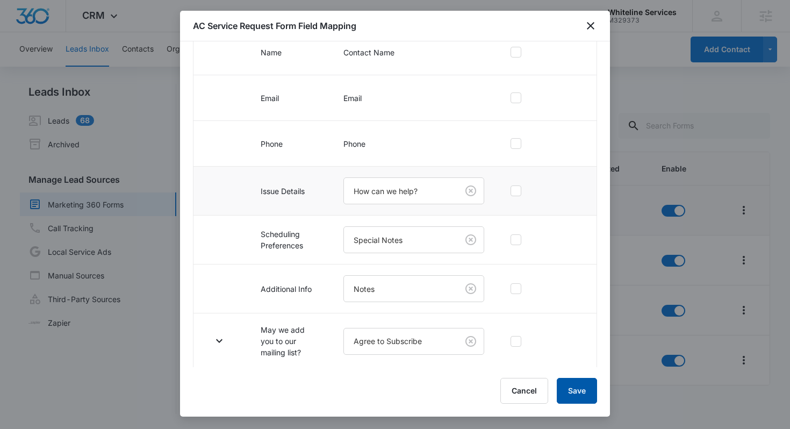
click at [572, 391] on button "Save" at bounding box center [576, 391] width 40 height 26
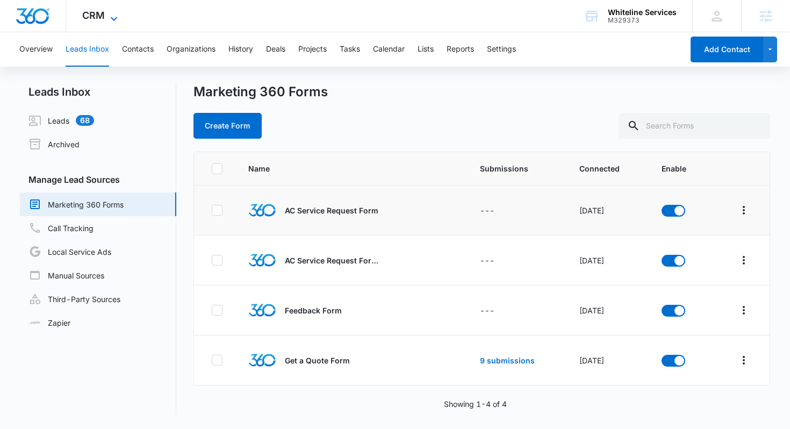
click at [111, 19] on icon at bounding box center [113, 18] width 13 height 13
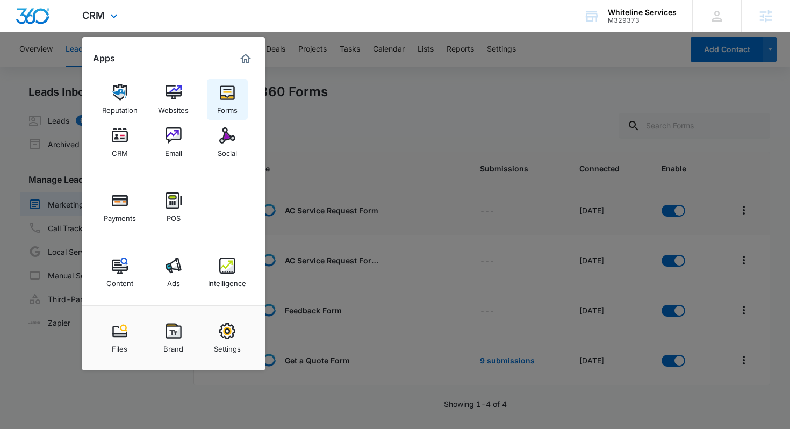
click at [232, 91] on img at bounding box center [227, 92] width 16 height 16
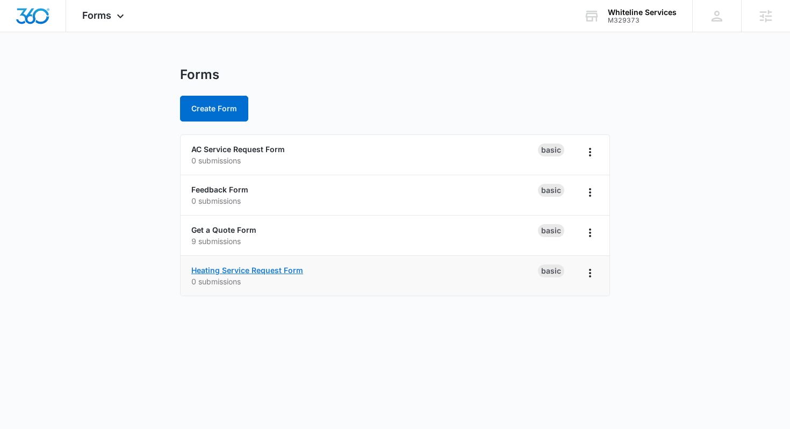
click at [228, 265] on link "Heating Service Request Form" at bounding box center [247, 269] width 112 height 9
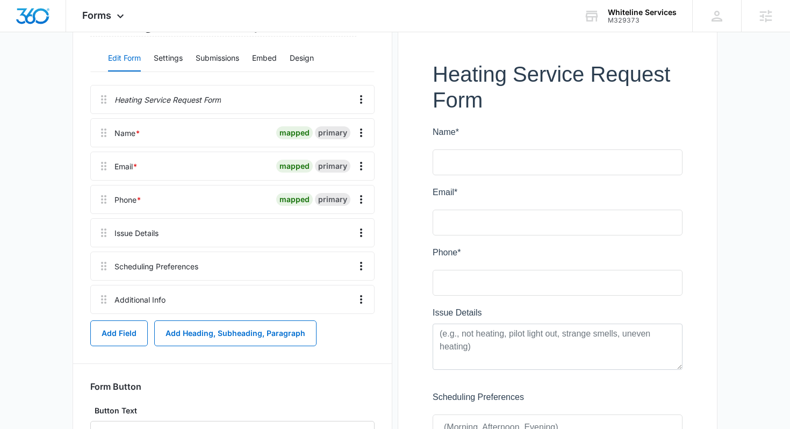
scroll to position [136, 0]
click at [114, 321] on button "Add Field" at bounding box center [118, 333] width 57 height 26
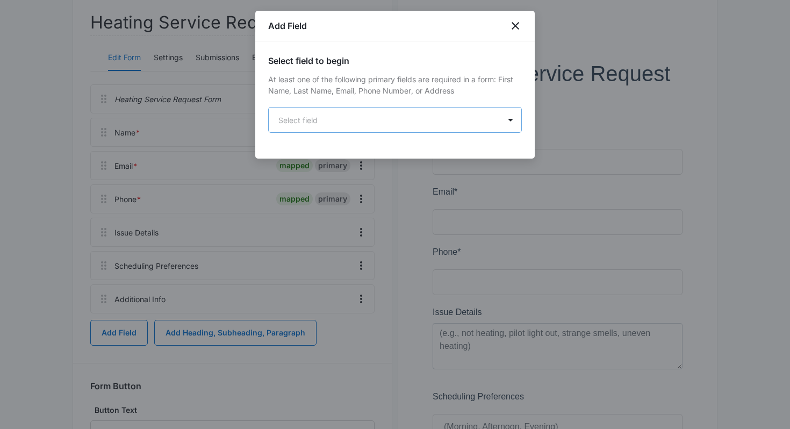
click at [491, 113] on body "Forms Apps Reputation Websites Forms CRM Email Social Payments POS Content Ads …" at bounding box center [395, 244] width 790 height 761
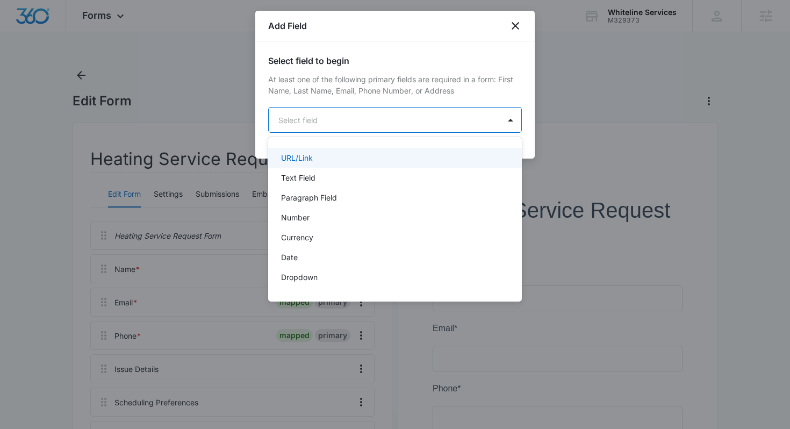
scroll to position [154, 0]
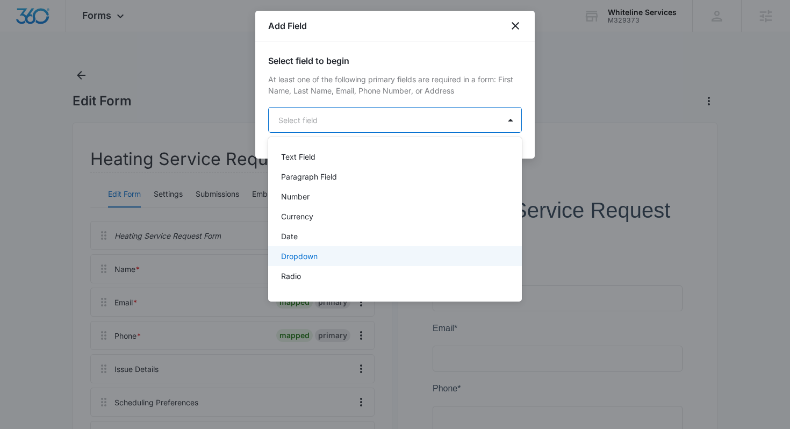
click at [302, 255] on p "Dropdown" at bounding box center [299, 255] width 37 height 11
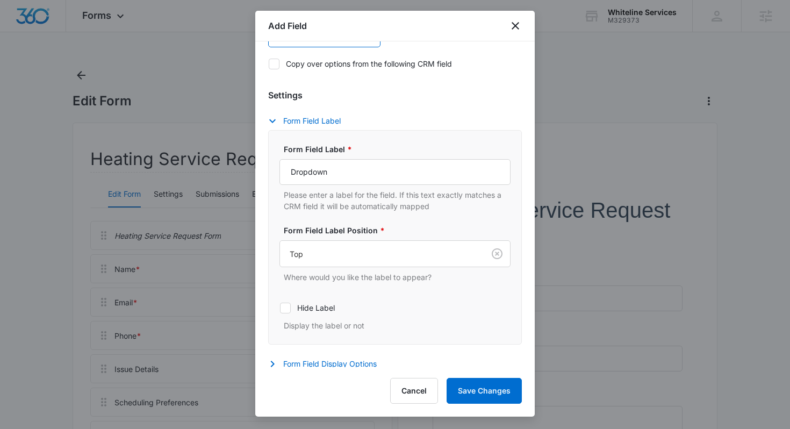
scroll to position [163, 0]
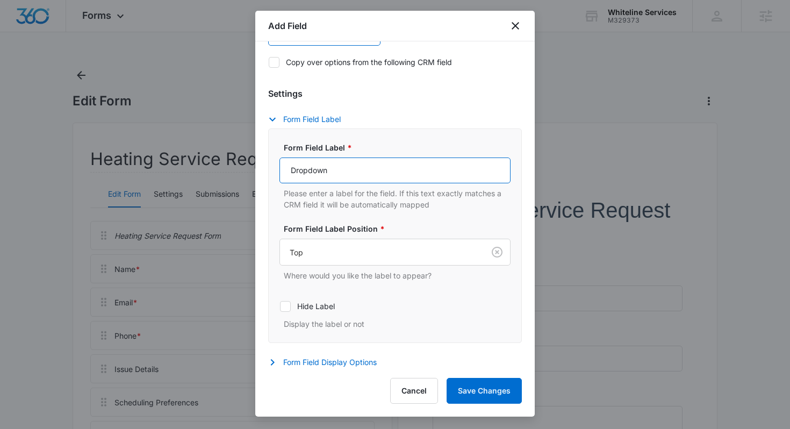
click at [365, 175] on input "Dropdown" at bounding box center [394, 170] width 231 height 26
paste input "May we add you to our mailing list?"
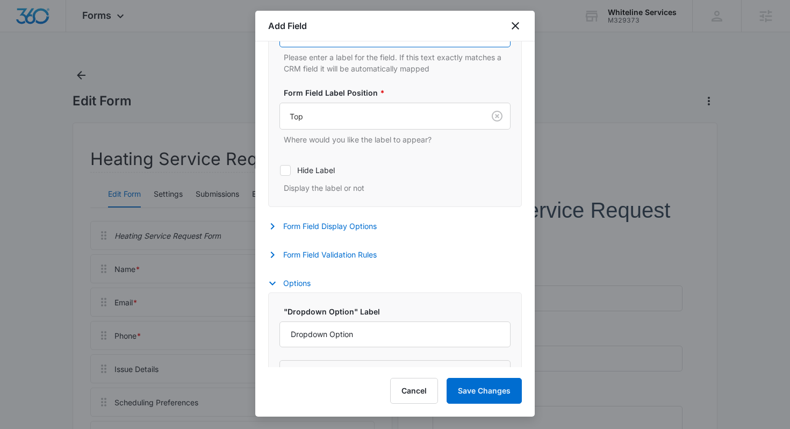
scroll to position [332, 0]
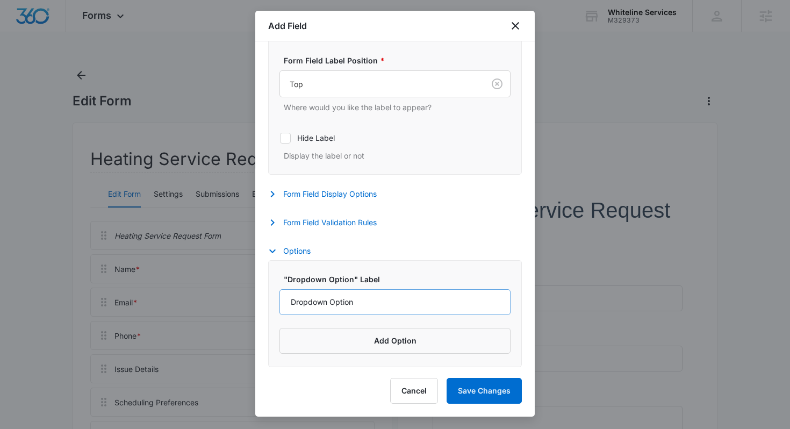
type input "May we add you to our mailing list?"
click at [358, 300] on input "Dropdown Option" at bounding box center [394, 302] width 231 height 26
type input "Yes"
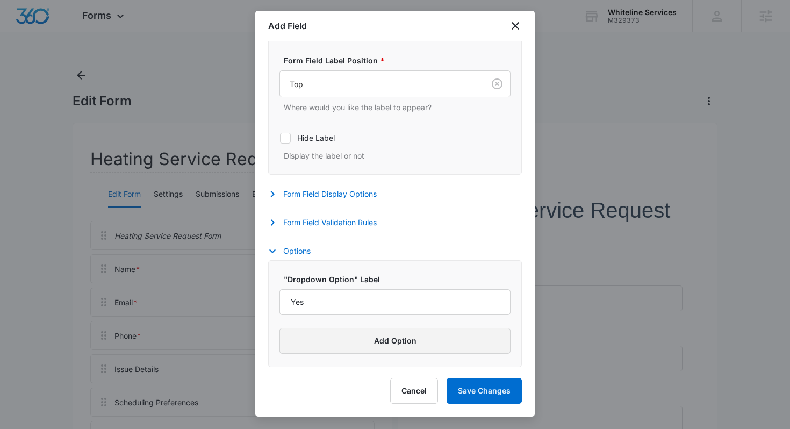
click at [407, 339] on button "Add Option" at bounding box center [394, 341] width 231 height 26
click at [373, 349] on input "Label" at bounding box center [385, 355] width 212 height 26
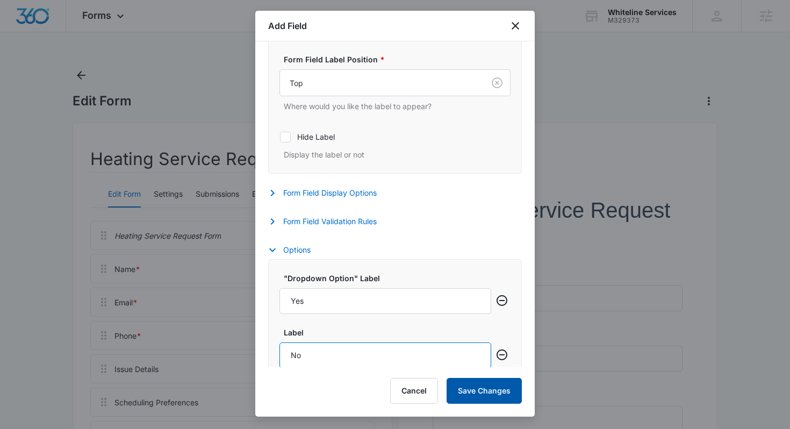
type input "No"
click at [484, 400] on button "Save Changes" at bounding box center [483, 391] width 75 height 26
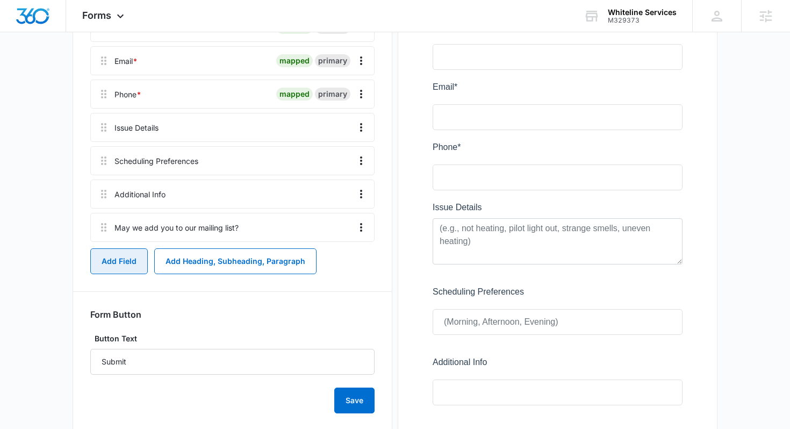
scroll to position [233, 0]
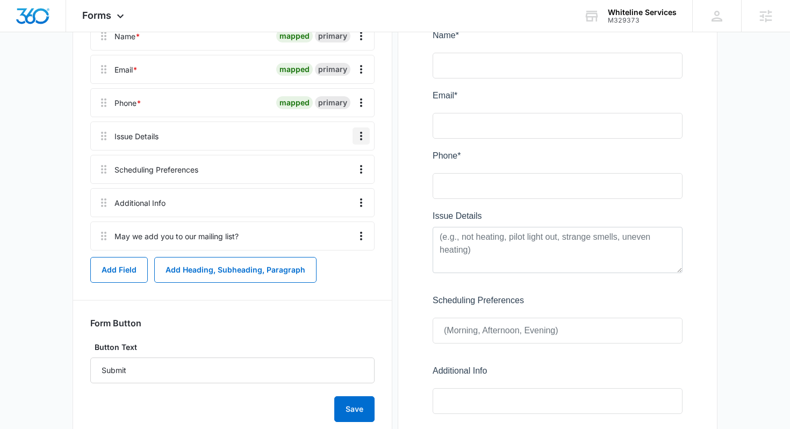
click at [361, 138] on icon "Overflow Menu" at bounding box center [361, 135] width 13 height 13
click at [339, 164] on div "Edit" at bounding box center [332, 166] width 23 height 8
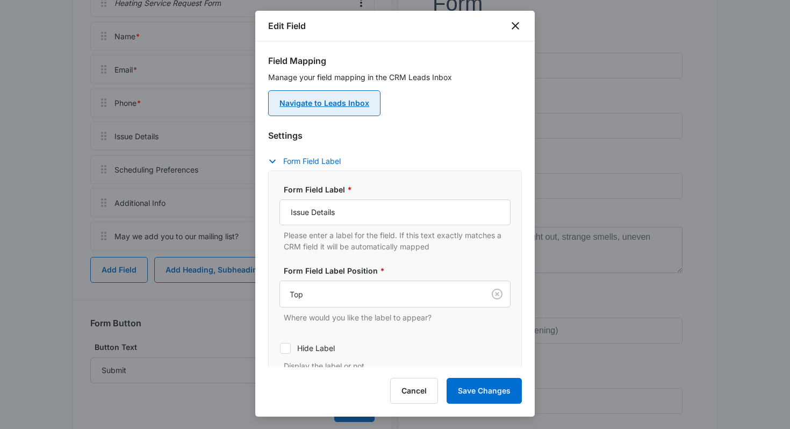
click at [336, 109] on link "Navigate to Leads Inbox" at bounding box center [324, 103] width 112 height 26
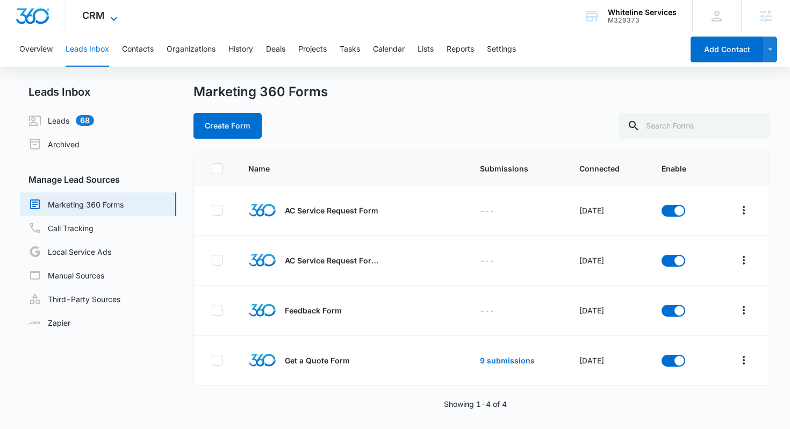
click at [118, 12] on icon at bounding box center [113, 18] width 13 height 13
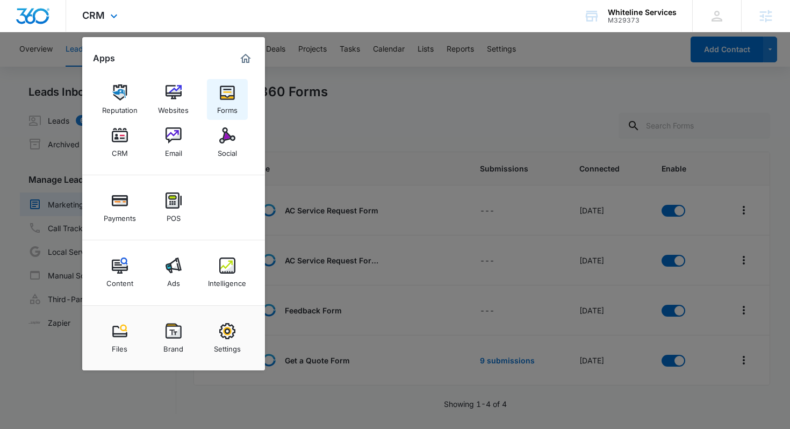
click at [212, 91] on link "Forms" at bounding box center [227, 99] width 41 height 41
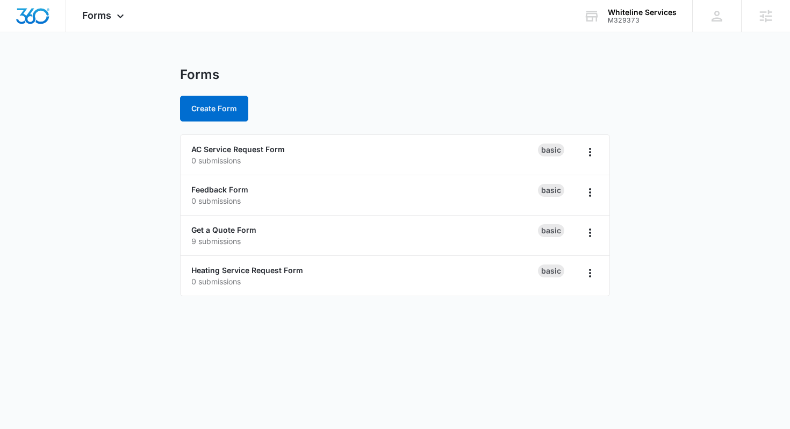
click at [138, 184] on main "Forms Create Form AC Service Request Form 0 submissions Basic Feedback Form 0 s…" at bounding box center [395, 188] width 790 height 242
click at [243, 266] on link "Heating Service Request Form" at bounding box center [247, 269] width 112 height 9
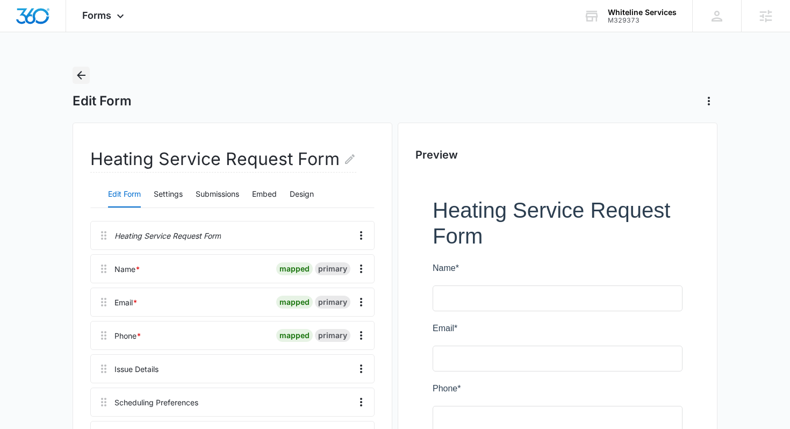
click at [81, 70] on icon "Back" at bounding box center [81, 75] width 13 height 13
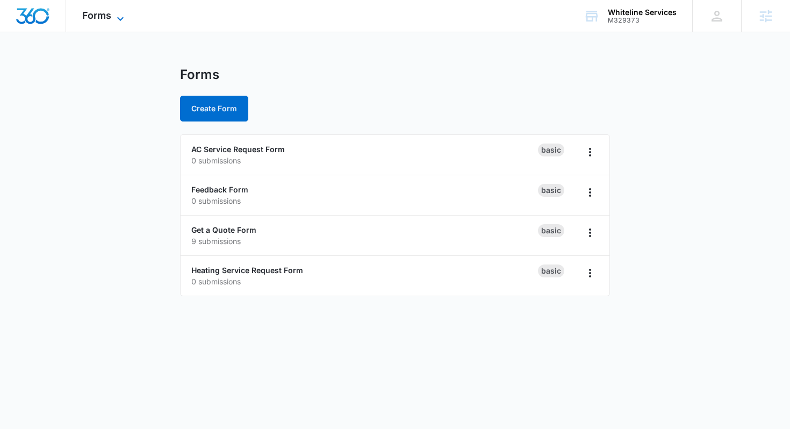
click at [109, 17] on span "Forms" at bounding box center [96, 15] width 29 height 11
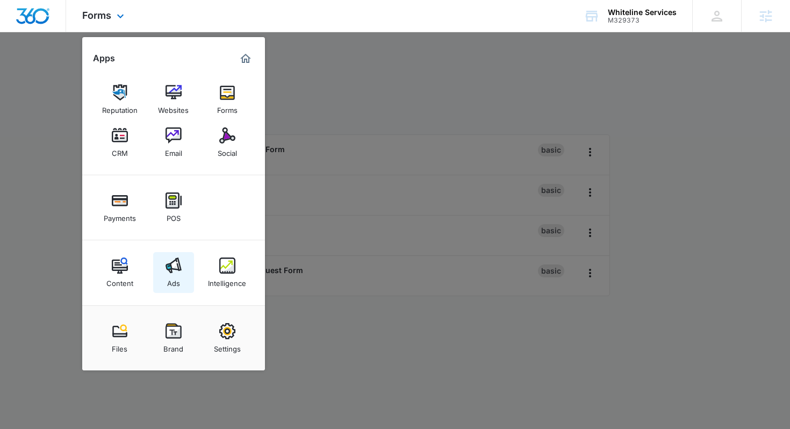
click at [169, 264] on img at bounding box center [173, 265] width 16 height 16
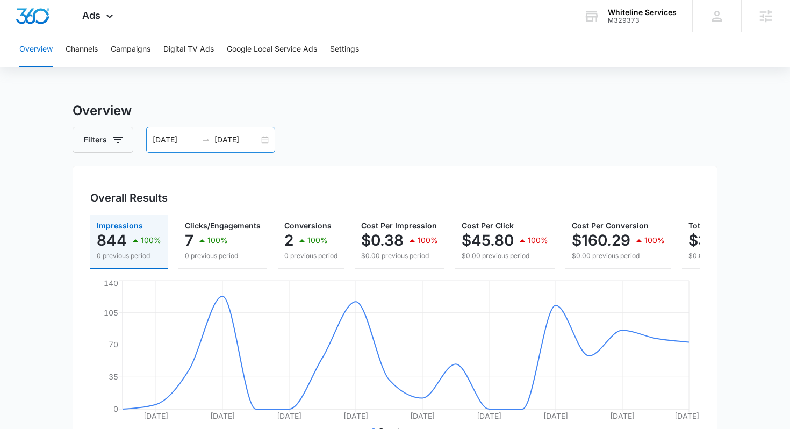
click at [244, 143] on input "09/12/2025" at bounding box center [236, 140] width 45 height 12
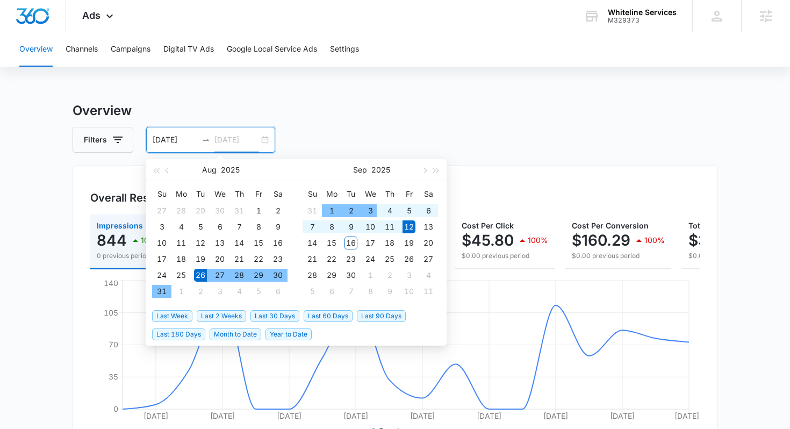
type input "09/12/2025"
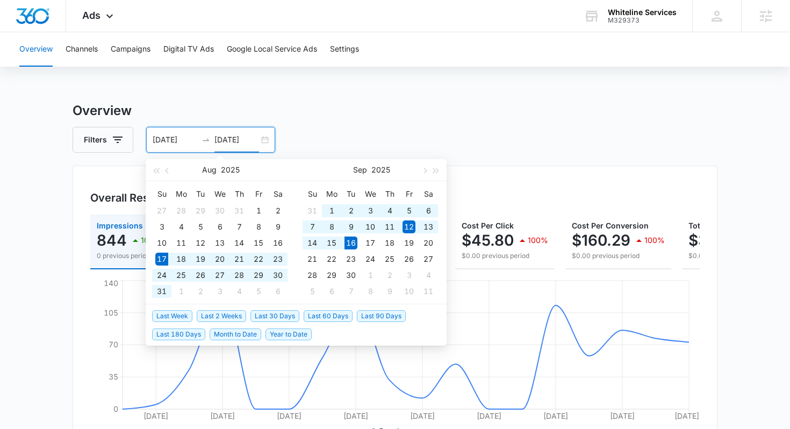
click at [267, 313] on span "Last 30 Days" at bounding box center [274, 316] width 49 height 12
type input "08/17/2025"
type input "09/16/2025"
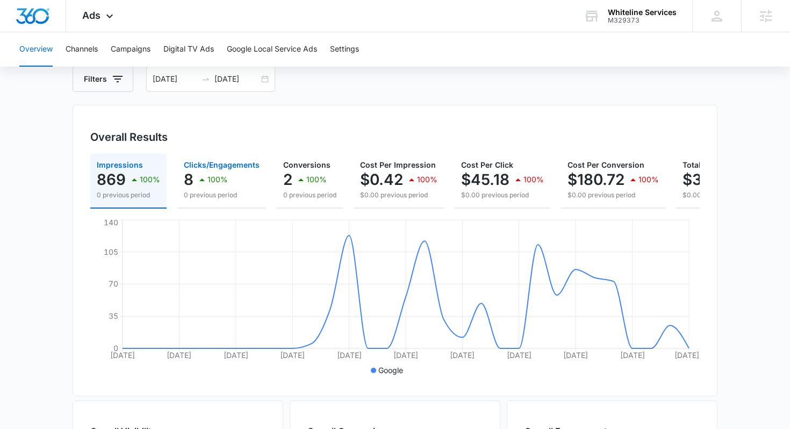
click at [215, 180] on p "100%" at bounding box center [217, 180] width 20 height 8
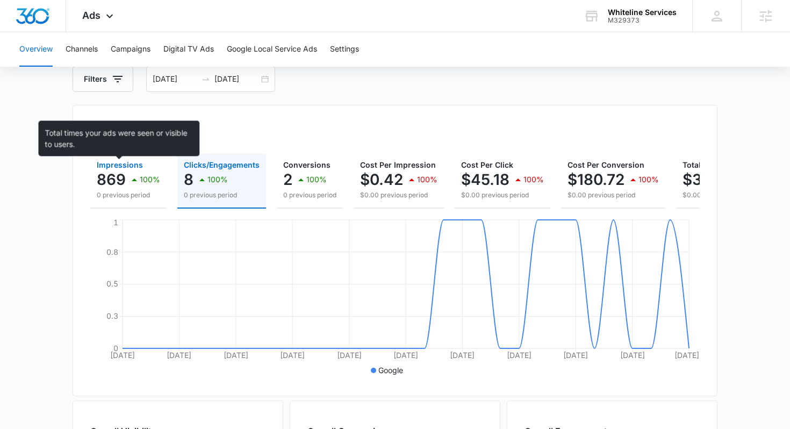
click at [120, 167] on span "Impressions" at bounding box center [120, 164] width 46 height 9
